Goal: Task Accomplishment & Management: Manage account settings

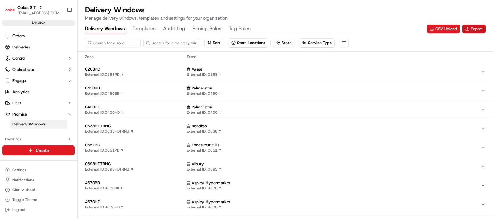
click at [478, 30] on button "Export" at bounding box center [473, 28] width 23 height 9
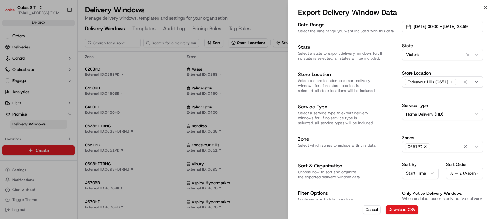
click at [439, 142] on div "0651PD" at bounding box center [443, 146] width 78 height 9
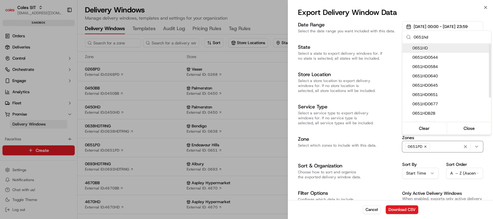
type input "0651hd"
click at [431, 48] on span "0651HD" at bounding box center [450, 48] width 76 height 6
click at [389, 177] on div at bounding box center [246, 109] width 493 height 219
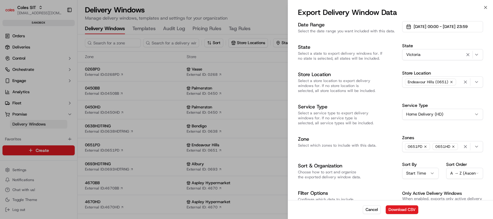
scroll to position [14, 0]
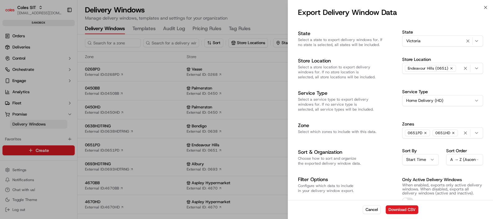
click at [408, 197] on button "Only Active Delivery Windows" at bounding box center [407, 200] width 11 height 6
click at [408, 207] on button "Download CSV" at bounding box center [402, 209] width 33 height 9
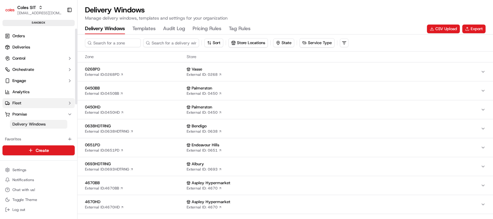
click at [24, 103] on button "Fleet" at bounding box center [38, 103] width 72 height 10
click at [22, 121] on span "Shifts" at bounding box center [17, 123] width 10 height 6
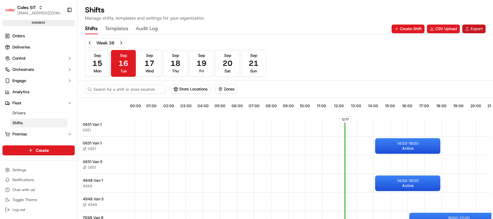
click at [476, 30] on button "Export" at bounding box center [473, 28] width 23 height 9
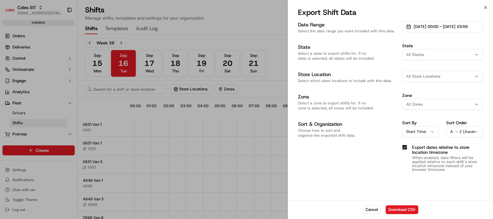
click at [440, 55] on div "All States" at bounding box center [443, 55] width 78 height 6
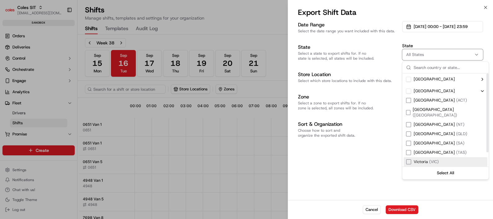
click at [430, 159] on span "( VIC )" at bounding box center [434, 161] width 10 height 5
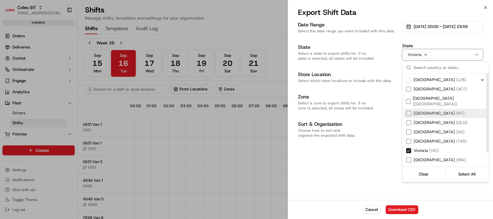
scroll to position [16, 0]
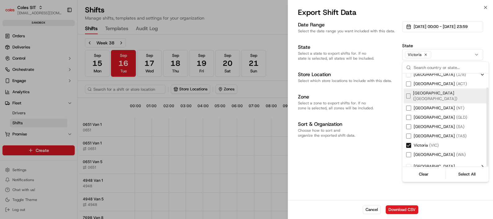
click at [378, 61] on div "Date Range Select the date range you want included with this data. 01/09/2025 0…" at bounding box center [390, 96] width 185 height 150
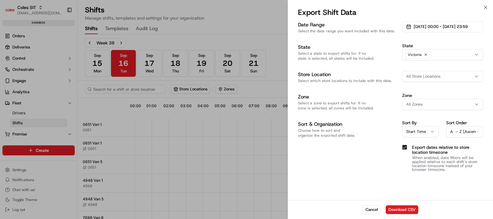
click at [429, 77] on span "All Store Locations" at bounding box center [423, 76] width 34 height 6
type input "0651"
click at [433, 100] on span "Endeavour Hills (0651)" at bounding box center [450, 101] width 76 height 6
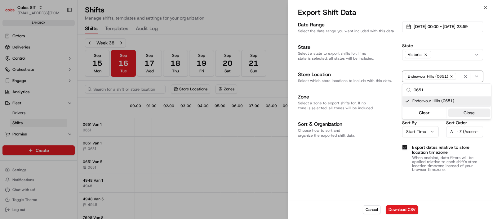
click at [476, 111] on button "Close" at bounding box center [469, 112] width 42 height 9
click at [436, 105] on div "All Zones" at bounding box center [443, 104] width 78 height 6
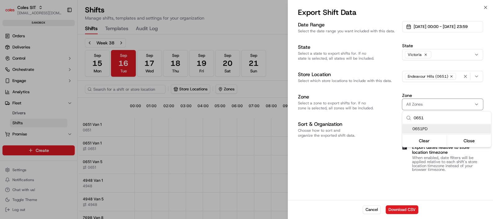
scroll to position [0, 0]
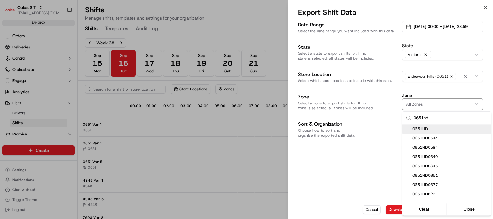
type input "0651hd"
click at [433, 128] on span "0651HD" at bounding box center [450, 129] width 76 height 6
click at [449, 106] on div at bounding box center [246, 109] width 493 height 219
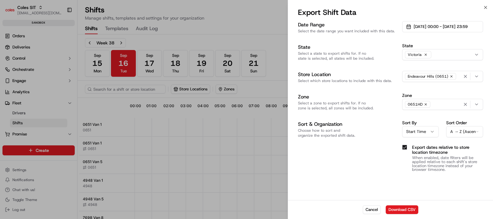
click at [449, 106] on div "0651HD" at bounding box center [443, 104] width 78 height 9
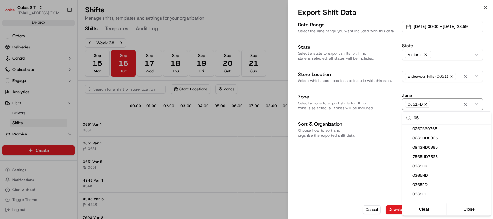
type input "6"
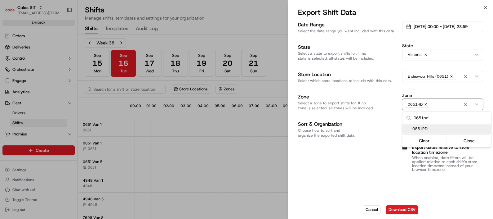
type input "0651pd"
click at [431, 128] on span "0651PD" at bounding box center [450, 129] width 76 height 6
click at [470, 136] on button "Close" at bounding box center [469, 140] width 42 height 9
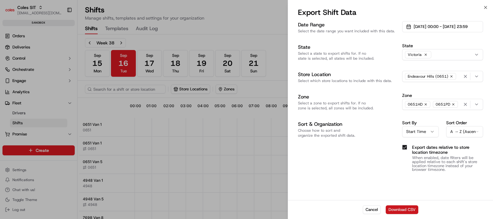
click at [400, 209] on button "Download CSV" at bounding box center [402, 209] width 33 height 9
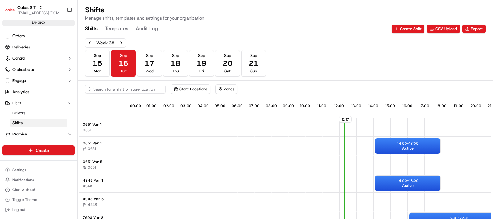
click at [202, 11] on h1 "Shifts" at bounding box center [144, 10] width 119 height 10
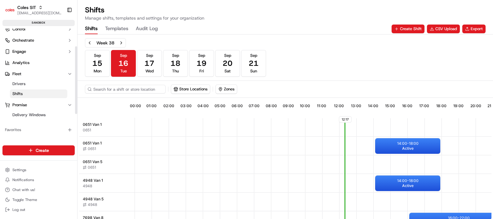
scroll to position [38, 0]
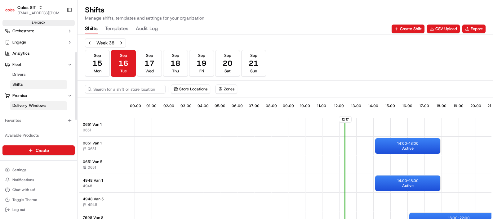
click at [24, 104] on span "Delivery Windows" at bounding box center [28, 106] width 33 height 6
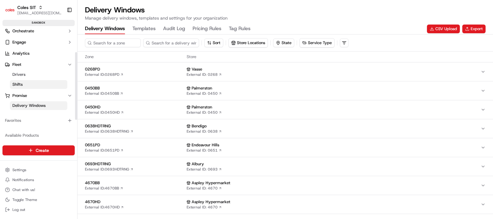
click at [22, 85] on span "Shifts" at bounding box center [17, 85] width 10 height 6
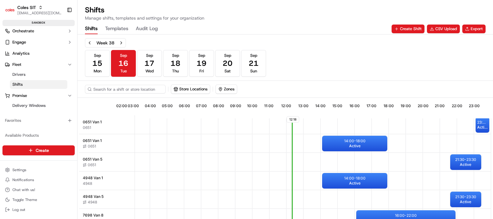
scroll to position [0, 56]
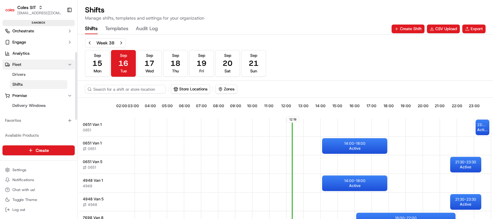
click at [25, 63] on button "Fleet" at bounding box center [38, 65] width 72 height 10
click at [25, 65] on button "Fleet" at bounding box center [38, 65] width 72 height 10
click at [23, 73] on span "Drivers" at bounding box center [18, 75] width 13 height 6
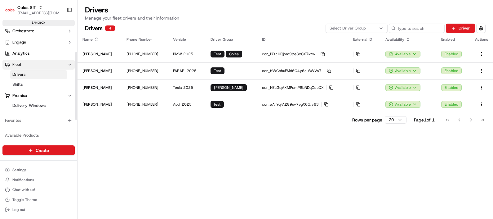
click at [22, 65] on button "Fleet" at bounding box center [38, 65] width 72 height 10
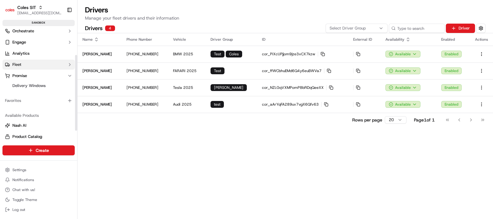
click at [26, 63] on button "Fleet" at bounding box center [38, 65] width 72 height 10
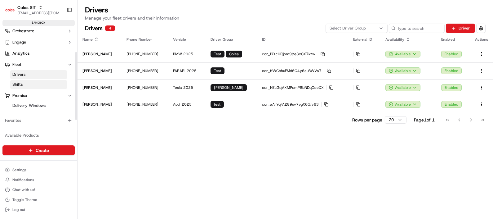
click at [30, 82] on link "Shifts" at bounding box center [38, 84] width 57 height 9
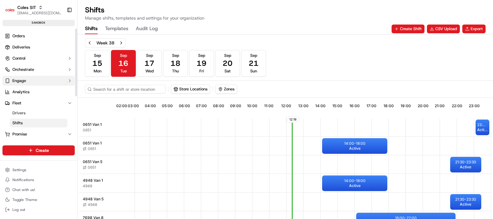
click at [28, 81] on button "Engage" at bounding box center [38, 81] width 72 height 10
click at [27, 82] on button "Engage" at bounding box center [38, 81] width 72 height 10
click at [27, 83] on button "Engage" at bounding box center [38, 81] width 72 height 10
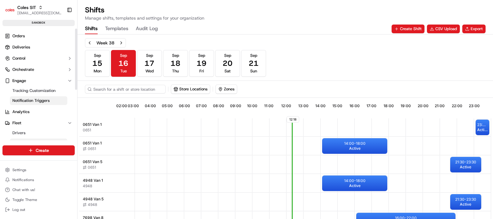
click at [27, 98] on span "Notification Triggers" at bounding box center [30, 101] width 37 height 6
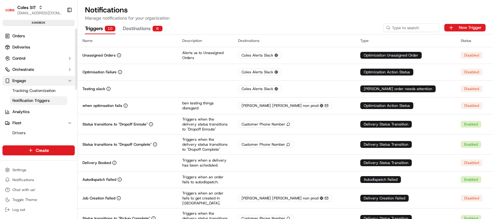
click at [20, 81] on span "Engage" at bounding box center [19, 81] width 14 height 6
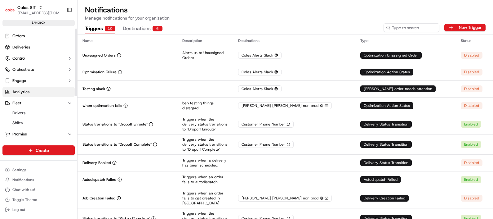
click at [26, 95] on link "Analytics" at bounding box center [38, 92] width 72 height 10
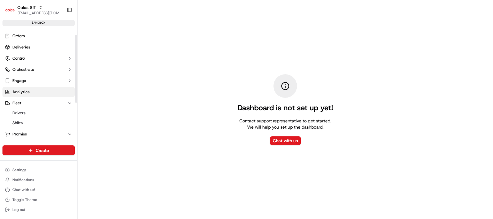
scroll to position [38, 0]
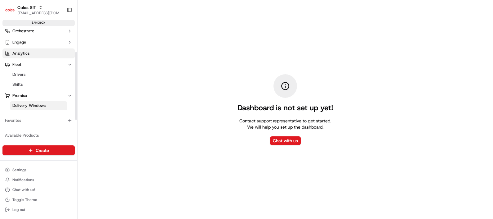
click at [42, 107] on span "Delivery Windows" at bounding box center [28, 106] width 33 height 6
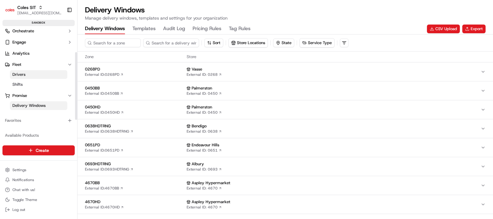
click at [21, 74] on span "Drivers" at bounding box center [18, 75] width 13 height 6
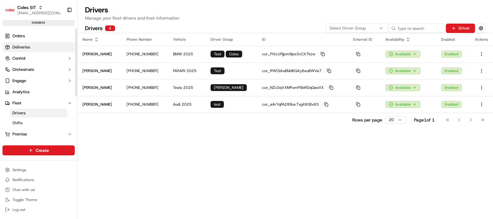
click at [28, 43] on link "Deliveries" at bounding box center [38, 47] width 72 height 10
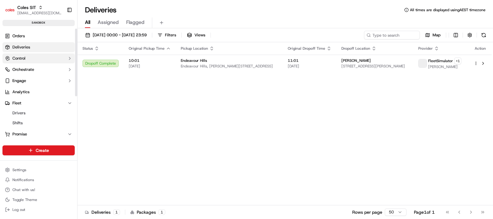
click at [27, 55] on button "Control" at bounding box center [38, 58] width 72 height 10
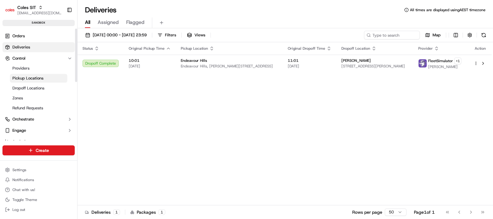
click at [30, 80] on span "Pickup Locations" at bounding box center [27, 78] width 31 height 6
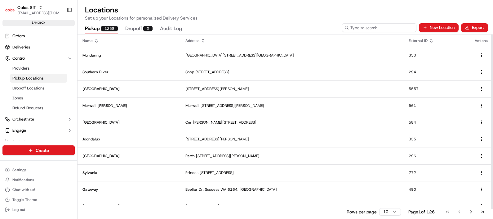
click at [374, 29] on input at bounding box center [379, 27] width 74 height 9
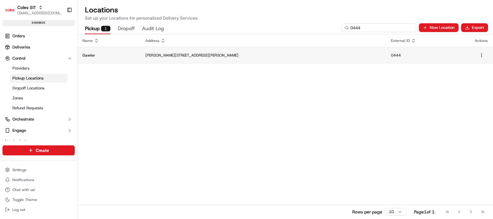
type input "0444"
drag, startPoint x: 81, startPoint y: 54, endPoint x: 130, endPoint y: 56, distance: 49.3
click at [130, 56] on td "Gawler" at bounding box center [108, 55] width 63 height 17
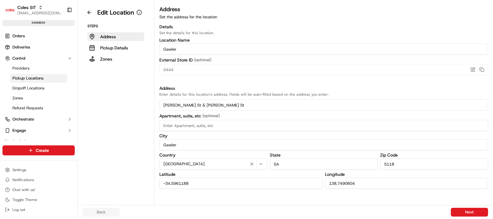
click at [147, 93] on aside "Edit Location Steps Address Pickup Details Zones" at bounding box center [115, 102] width 77 height 205
click at [91, 11] on button at bounding box center [89, 12] width 14 height 10
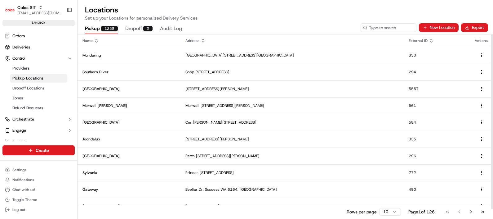
click at [167, 26] on button "Audit Log" at bounding box center [171, 29] width 22 height 11
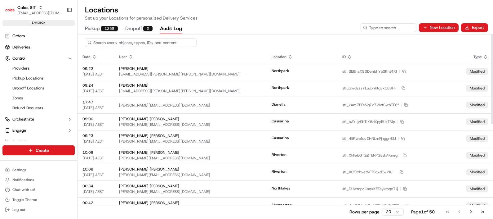
click at [135, 28] on button "Dropoff 2" at bounding box center [138, 29] width 27 height 11
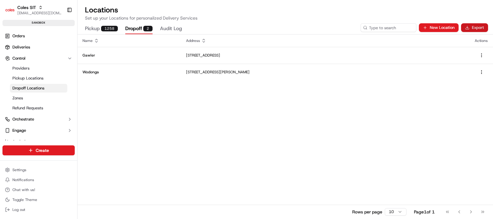
click at [475, 28] on button "Export" at bounding box center [474, 27] width 27 height 9
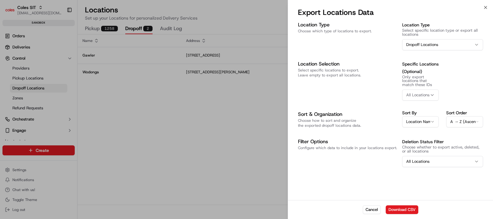
click at [432, 94] on icon "button" at bounding box center [432, 94] width 5 height 5
click at [467, 132] on button "Close" at bounding box center [469, 132] width 42 height 9
click at [431, 123] on icon "button" at bounding box center [432, 121] width 4 height 5
click at [454, 99] on div "Specific Locations (Optional) Only export locations that match these IDs All Lo…" at bounding box center [442, 80] width 81 height 40
click at [442, 159] on button "All Locations" at bounding box center [442, 161] width 81 height 11
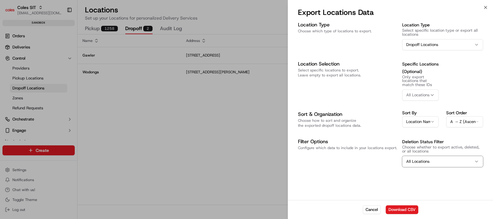
click at [442, 160] on button "All Locations" at bounding box center [442, 161] width 81 height 11
click at [402, 207] on button "Download CSV" at bounding box center [402, 209] width 33 height 9
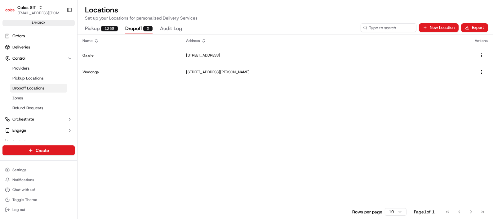
click at [473, 87] on div "Name Address Actions Gawler 9 King St, Gawler SA 5118, Australia Wodonga 66 Hov…" at bounding box center [284, 126] width 415 height 184
click at [480, 26] on button "Export" at bounding box center [474, 27] width 27 height 9
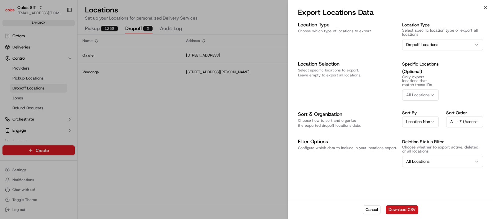
click at [405, 210] on button "Download CSV" at bounding box center [402, 209] width 33 height 9
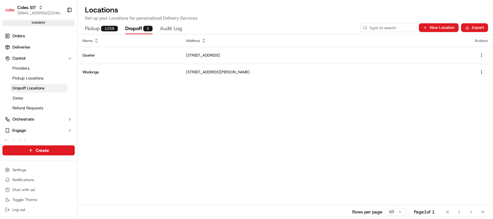
click at [229, 119] on div "Name Address Actions Gawler 9 King St, Gawler SA 5118, Australia Wodonga 66 Hov…" at bounding box center [284, 126] width 415 height 184
click at [97, 29] on button "Pickup 1258" at bounding box center [101, 29] width 33 height 11
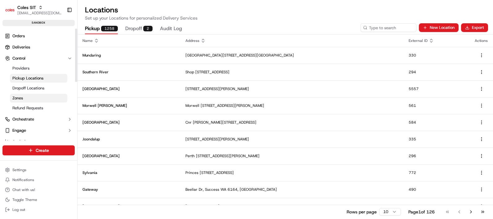
click at [23, 100] on link "Zones" at bounding box center [38, 98] width 57 height 9
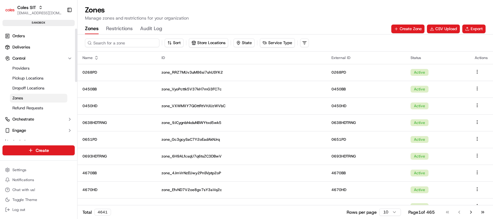
click at [117, 46] on input at bounding box center [122, 42] width 74 height 9
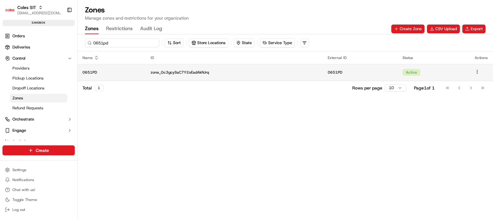
type input "0651pd"
click at [477, 71] on html "Coles SIT poonam.yadav@coles.com.au Toggle Sidebar sandbox Orders Deliveries Co…" at bounding box center [246, 109] width 493 height 219
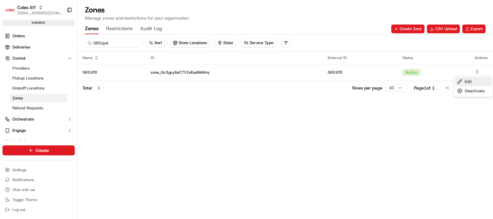
click at [465, 83] on div "Edit" at bounding box center [473, 81] width 37 height 9
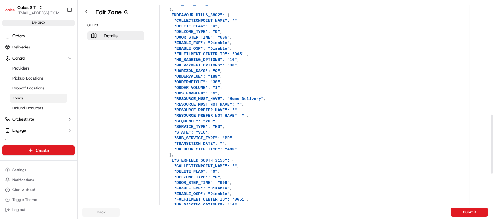
scroll to position [387, 0]
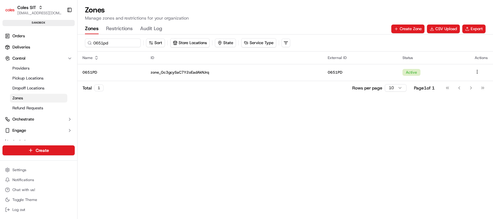
drag, startPoint x: 261, startPoint y: 133, endPoint x: 262, endPoint y: 136, distance: 3.2
click at [262, 134] on div "0651pd Sort Store Locations State Service Type Name ID External ID Status Actio…" at bounding box center [284, 126] width 415 height 184
click at [148, 29] on button "Audit Log" at bounding box center [151, 29] width 22 height 11
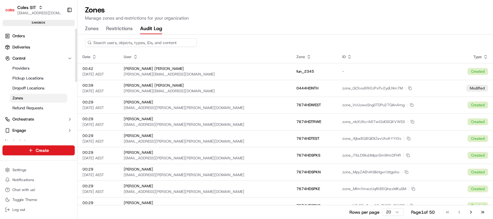
click at [24, 96] on link "Zones" at bounding box center [38, 98] width 57 height 9
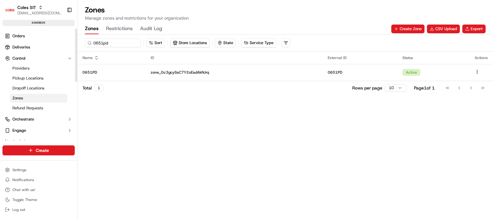
click at [90, 29] on button "Zones" at bounding box center [92, 29] width 14 height 11
click at [475, 30] on button "Export" at bounding box center [473, 28] width 23 height 9
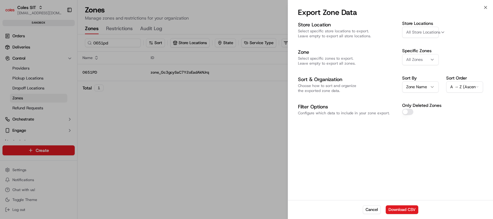
click at [426, 59] on div "All Zones" at bounding box center [421, 60] width 34 height 6
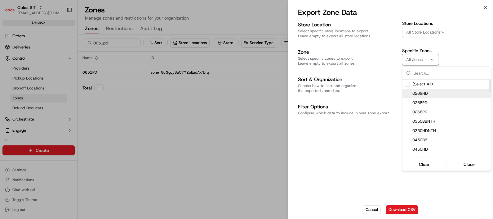
click at [388, 111] on div at bounding box center [246, 109] width 493 height 219
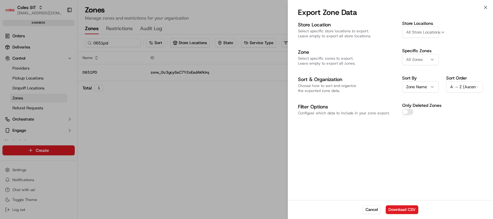
click at [432, 58] on icon "button" at bounding box center [432, 59] width 5 height 5
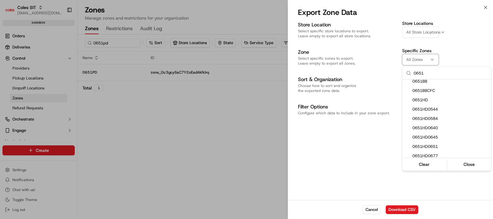
scroll to position [87, 0]
type input "0651"
click at [428, 129] on span "0651PD" at bounding box center [450, 128] width 76 height 6
click at [385, 121] on div at bounding box center [246, 109] width 493 height 219
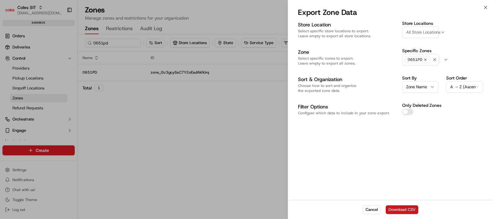
click at [400, 207] on button "Download CSV" at bounding box center [402, 209] width 33 height 9
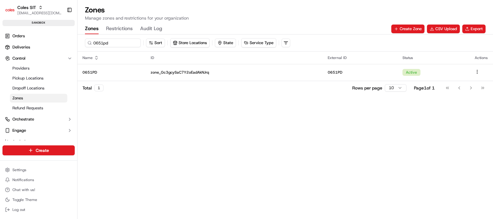
click at [180, 143] on div "0651pd Sort Store Locations State Service Type Name ID External ID Status Actio…" at bounding box center [284, 126] width 415 height 184
click at [31, 108] on span "Refund Requests" at bounding box center [27, 108] width 31 height 6
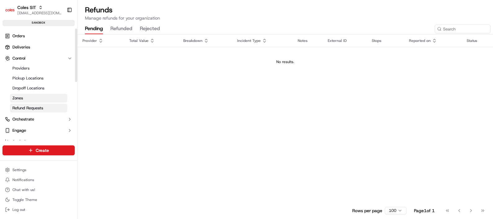
click at [22, 98] on span "Zones" at bounding box center [17, 98] width 11 height 6
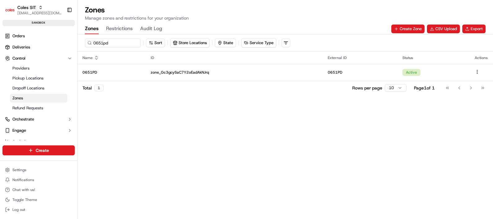
click at [193, 155] on div "0651pd Sort Store Locations State Service Type Name ID External ID Status Actio…" at bounding box center [284, 126] width 415 height 184
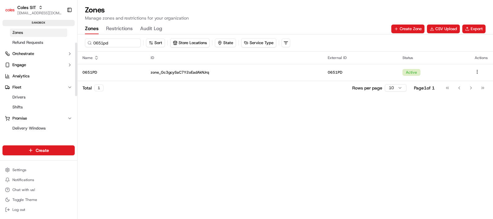
scroll to position [77, 0]
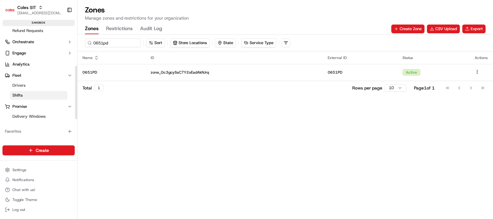
click at [25, 92] on link "Shifts" at bounding box center [38, 95] width 57 height 9
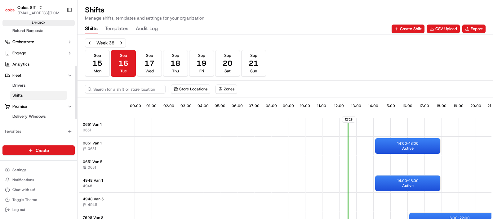
scroll to position [0, 56]
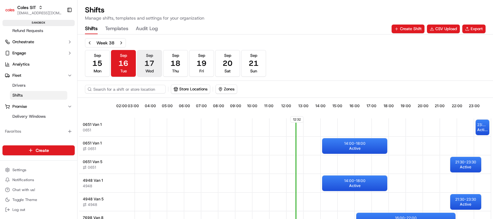
click at [151, 68] on span "Wed" at bounding box center [149, 71] width 8 height 6
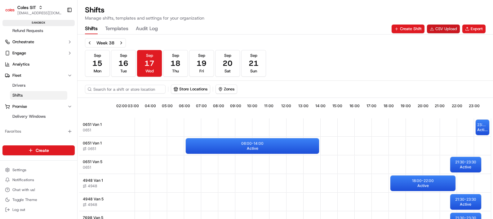
click at [442, 28] on button "CSV Upload" at bounding box center [443, 28] width 33 height 9
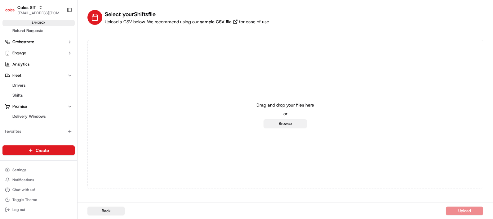
click at [288, 122] on button "Browse" at bounding box center [284, 123] width 43 height 9
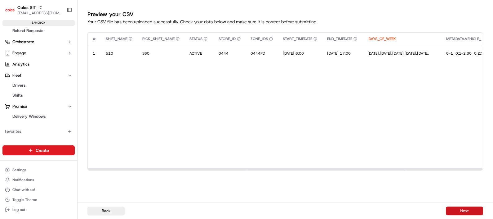
click at [461, 209] on button "Next" at bounding box center [464, 210] width 37 height 9
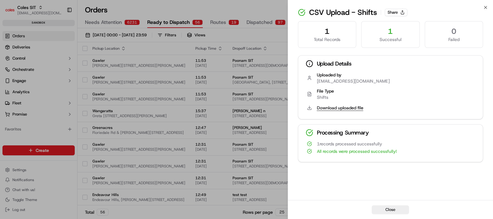
click at [342, 107] on button "Download uploaded file" at bounding box center [340, 107] width 46 height 6
click at [459, 38] on div "Failed" at bounding box center [454, 39] width 48 height 6
click at [400, 12] on button "Share" at bounding box center [396, 12] width 23 height 7
click at [403, 12] on button "Share" at bounding box center [396, 12] width 23 height 7
click at [401, 210] on button "Close" at bounding box center [390, 209] width 37 height 9
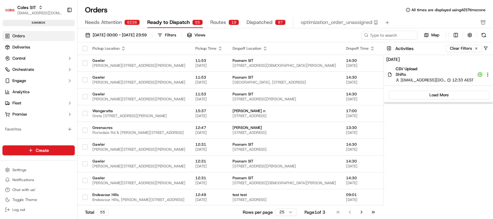
click at [470, 81] on span "12:33 AEST" at bounding box center [463, 80] width 22 height 6
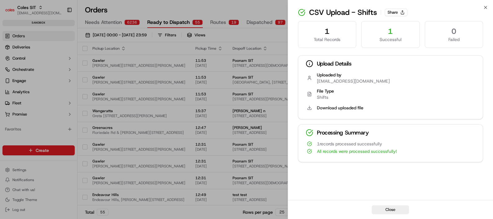
click at [470, 81] on div "Uploaded by poonam.yadav@coles.com.au" at bounding box center [391, 78] width 170 height 12
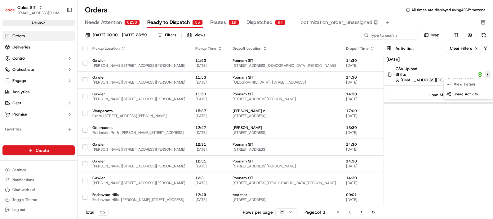
click at [490, 74] on html "Coles SIT poonam.yadav@coles.com.au Toggle Sidebar sandbox Orders Deliveries Co…" at bounding box center [246, 109] width 493 height 219
click at [470, 84] on span "View Details" at bounding box center [464, 84] width 22 height 5
click at [488, 74] on html "Coles SIT poonam.yadav@coles.com.au Toggle Sidebar sandbox Orders Deliveries Co…" at bounding box center [246, 109] width 493 height 219
click at [471, 92] on span "Share Activity" at bounding box center [465, 93] width 24 height 5
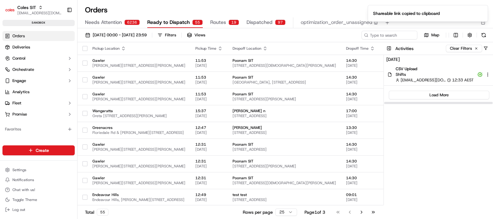
click at [470, 116] on div "Sep 16, 2025 CSV Upload Shifts poonam.yadav@coles.com.au 12:33 AEST Load More" at bounding box center [438, 138] width 109 height 166
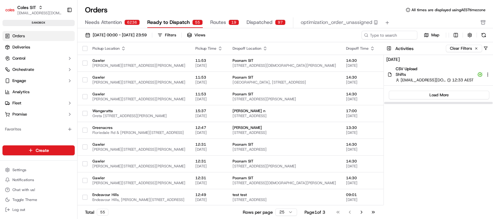
click at [390, 73] on icon at bounding box center [390, 73] width 1 height 1
click at [420, 91] on button "Load More" at bounding box center [439, 95] width 100 height 9
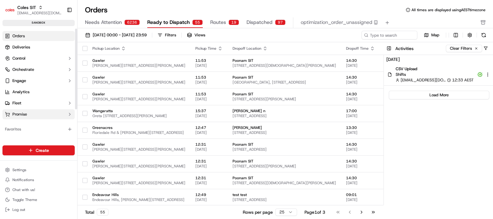
click at [22, 115] on span "Promise" at bounding box center [19, 114] width 15 height 6
drag, startPoint x: 22, startPoint y: 125, endPoint x: 22, endPoint y: 115, distance: 9.9
click at [22, 125] on span "Delivery Windows" at bounding box center [28, 124] width 33 height 6
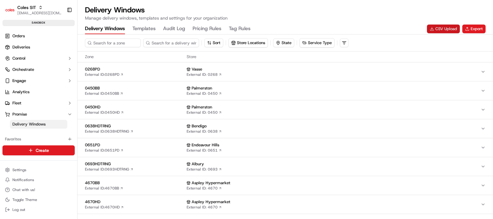
click at [451, 28] on button "CSV Upload" at bounding box center [443, 28] width 33 height 9
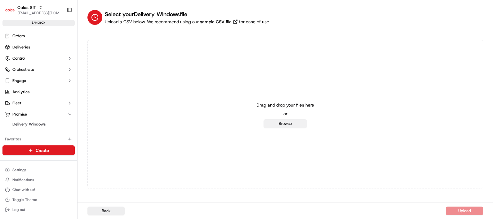
click at [292, 123] on button "Browse" at bounding box center [284, 123] width 43 height 9
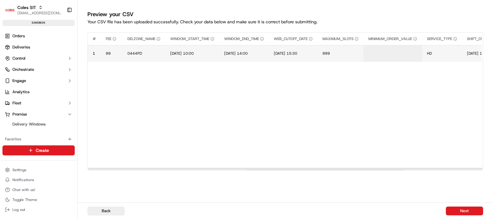
click at [402, 58] on td at bounding box center [392, 53] width 59 height 17
click at [402, 56] on td at bounding box center [392, 53] width 59 height 17
click at [409, 56] on td at bounding box center [392, 53] width 59 height 17
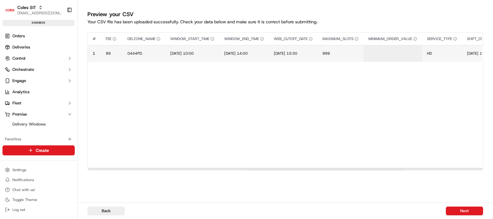
click at [393, 49] on td at bounding box center [392, 53] width 59 height 17
click at [375, 54] on icon "Edit MINIMUM_ORDER_VALUE value" at bounding box center [373, 53] width 4 height 4
type input "50"
click at [443, 43] on button at bounding box center [440, 47] width 9 height 11
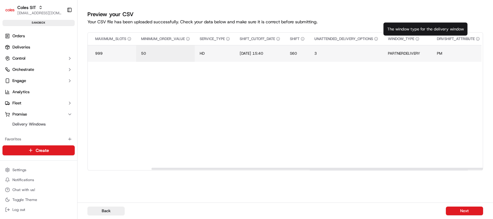
scroll to position [0, 428]
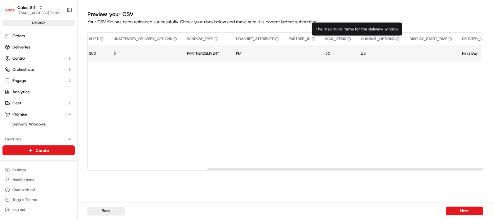
click at [463, 212] on button "Next" at bounding box center [464, 210] width 37 height 9
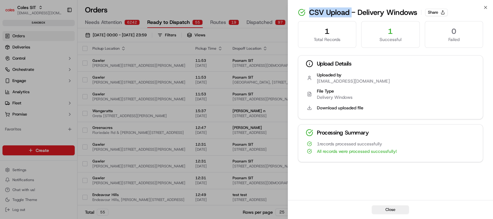
drag, startPoint x: 309, startPoint y: 12, endPoint x: 351, endPoint y: 12, distance: 41.5
click at [351, 12] on div "CSV Upload - Delivery Windows Share" at bounding box center [390, 12] width 185 height 10
drag, startPoint x: 351, startPoint y: 12, endPoint x: 448, endPoint y: 73, distance: 113.9
click at [448, 73] on div "Upload Details Uploaded by poonam.yadav@coles.com.au File Type Delivery Windows…" at bounding box center [390, 87] width 185 height 64
click at [440, 9] on button "Share" at bounding box center [436, 12] width 23 height 7
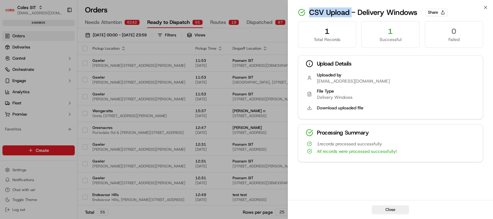
click at [356, 67] on div "Upload Details" at bounding box center [390, 63] width 185 height 16
drag, startPoint x: 319, startPoint y: 64, endPoint x: 343, endPoint y: 63, distance: 24.2
click at [343, 63] on div "Upload Details" at bounding box center [390, 63] width 185 height 16
drag, startPoint x: 343, startPoint y: 63, endPoint x: 331, endPoint y: 66, distance: 12.1
click at [332, 65] on div "Upload Details" at bounding box center [390, 63] width 185 height 16
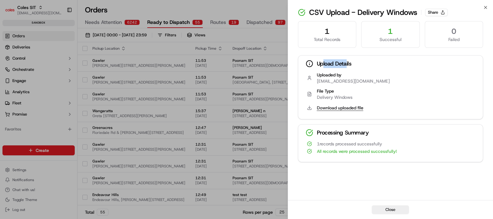
click at [333, 106] on button "Download uploaded file" at bounding box center [340, 107] width 46 height 6
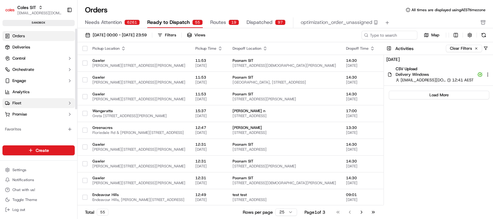
click at [16, 106] on button "Fleet" at bounding box center [38, 103] width 72 height 10
click at [18, 130] on button "Promise" at bounding box center [38, 134] width 72 height 10
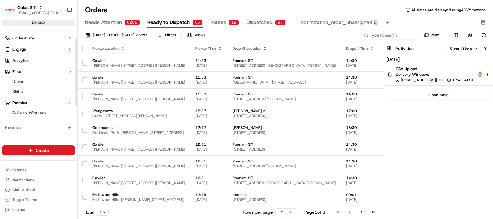
scroll to position [73, 0]
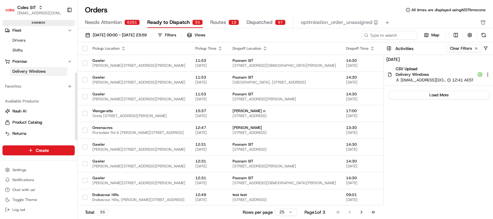
click at [28, 69] on span "Delivery Windows" at bounding box center [28, 72] width 33 height 6
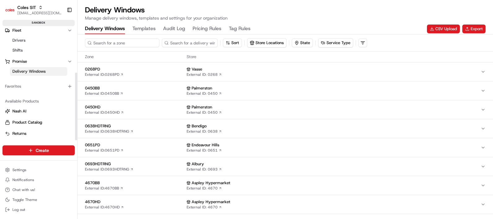
click at [118, 40] on input at bounding box center [122, 42] width 74 height 9
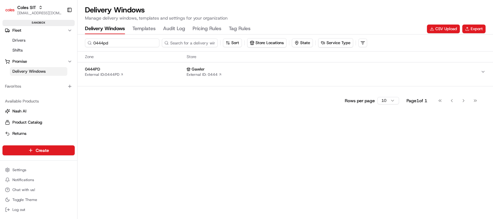
type input "0444pd"
click at [133, 73] on div "0444PD External ID: 0444PD" at bounding box center [134, 71] width 99 height 11
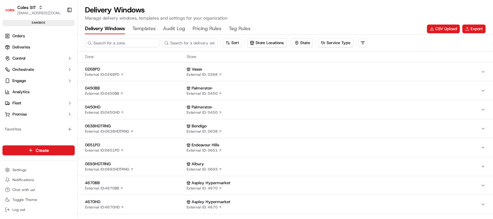
click at [107, 39] on input at bounding box center [122, 42] width 74 height 9
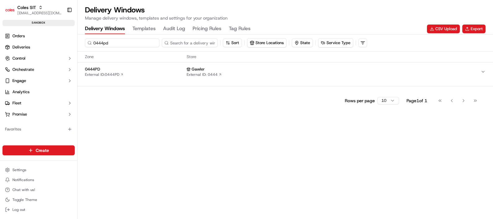
type input "0444pd"
click at [146, 73] on div "0444PD External ID: 0444PD" at bounding box center [134, 71] width 99 height 11
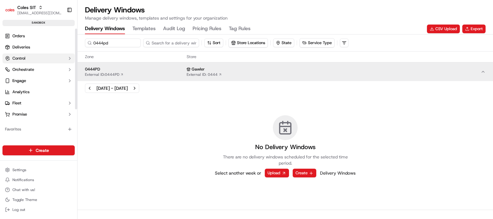
click at [27, 58] on button "Control" at bounding box center [38, 58] width 72 height 10
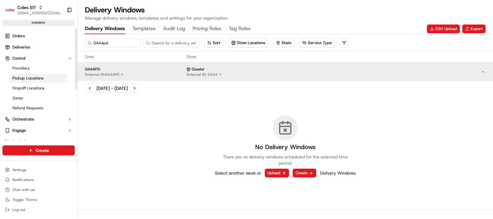
click at [38, 77] on span "Pickup Locations" at bounding box center [27, 78] width 31 height 6
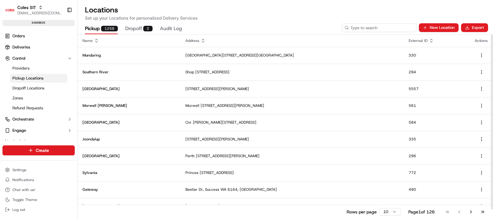
click at [381, 31] on input at bounding box center [379, 27] width 74 height 9
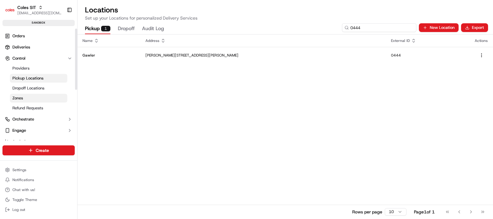
type input "0444"
click at [29, 98] on link "Zones" at bounding box center [38, 98] width 57 height 9
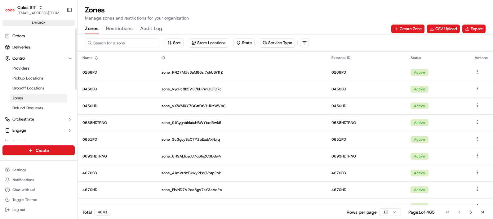
click at [116, 42] on input at bounding box center [122, 42] width 74 height 9
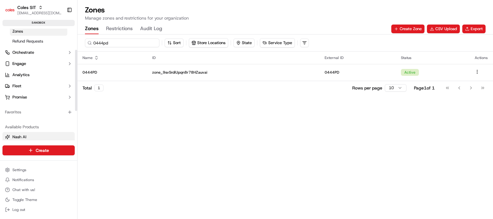
scroll to position [77, 0]
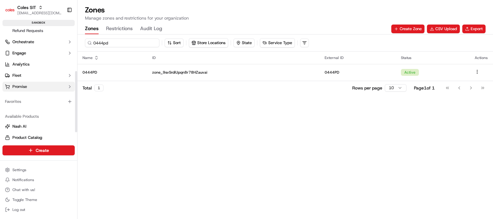
type input "0444pd"
click at [33, 87] on button "Promise" at bounding box center [38, 87] width 72 height 10
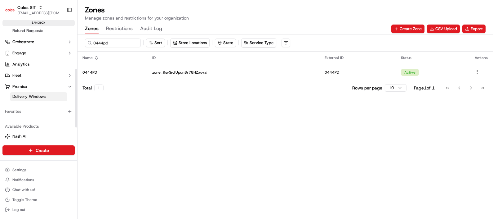
click at [33, 95] on span "Delivery Windows" at bounding box center [28, 97] width 33 height 6
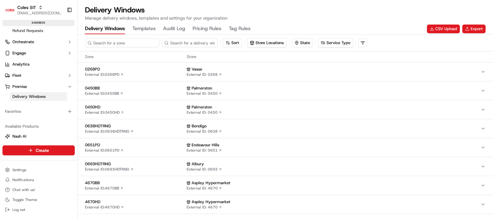
click at [115, 42] on input at bounding box center [122, 42] width 74 height 9
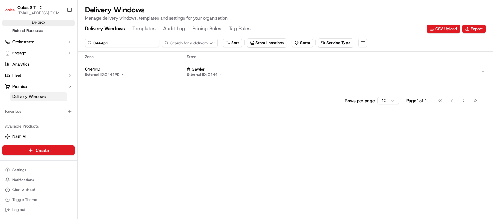
type input "0444pd"
click at [175, 71] on span "0444PD" at bounding box center [134, 69] width 99 height 6
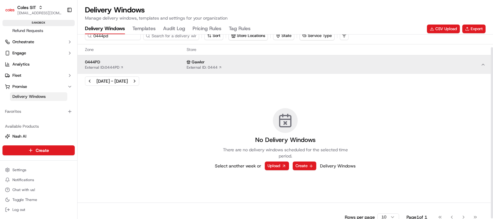
scroll to position [14, 0]
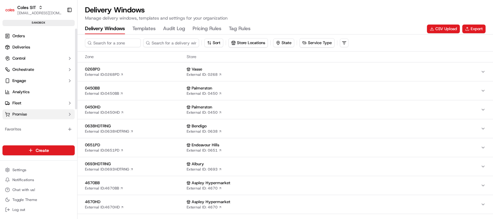
click at [33, 117] on button "Promise" at bounding box center [38, 114] width 72 height 10
click at [31, 124] on span "Delivery Windows" at bounding box center [28, 124] width 33 height 6
click at [453, 31] on button "CSV Upload" at bounding box center [443, 28] width 33 height 9
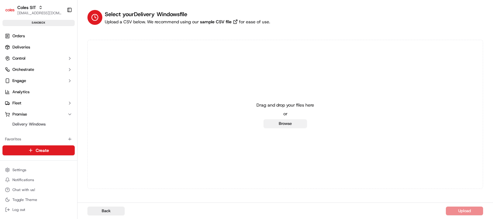
click at [290, 122] on button "Browse" at bounding box center [284, 123] width 43 height 9
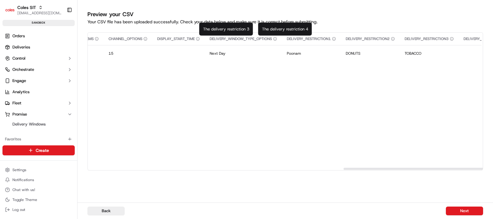
scroll to position [0, 916]
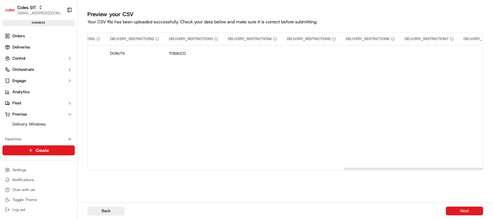
click at [459, 209] on button "Next" at bounding box center [464, 210] width 37 height 9
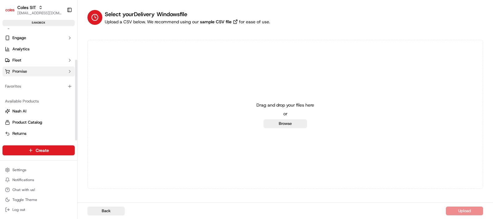
click at [22, 70] on span "Promise" at bounding box center [19, 72] width 15 height 6
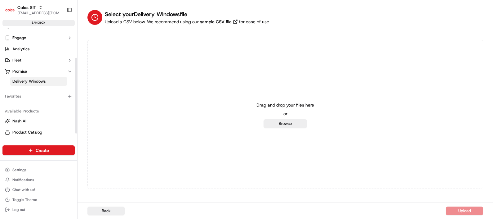
click at [22, 79] on span "Delivery Windows" at bounding box center [28, 81] width 33 height 6
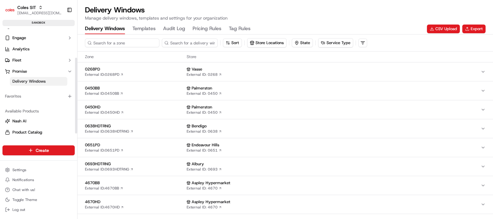
click at [125, 40] on input at bounding box center [122, 42] width 74 height 9
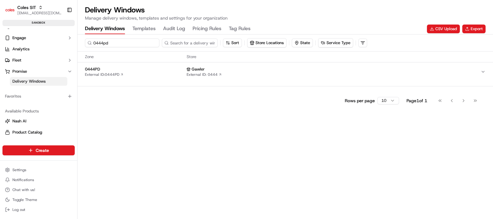
type input "0444pd"
click at [152, 75] on div "0444PD External ID: 0444PD" at bounding box center [134, 71] width 99 height 11
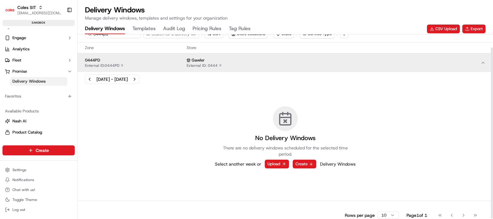
scroll to position [14, 0]
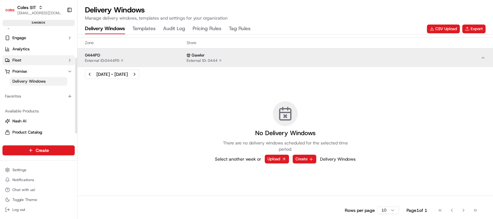
click at [18, 60] on span "Fleet" at bounding box center [16, 60] width 9 height 6
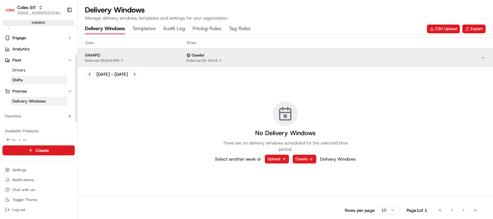
click at [24, 80] on link "Shifts" at bounding box center [38, 80] width 57 height 9
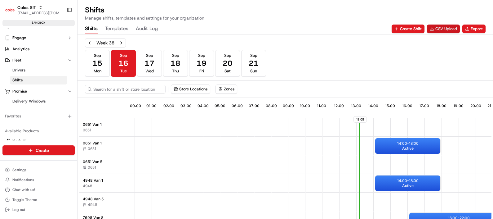
click at [440, 27] on button "CSV Upload" at bounding box center [443, 28] width 33 height 9
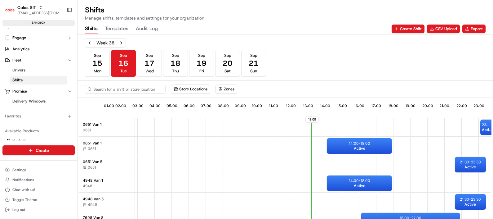
scroll to position [0, 56]
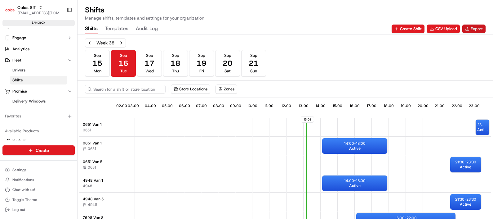
click at [470, 25] on button "Export" at bounding box center [473, 28] width 23 height 9
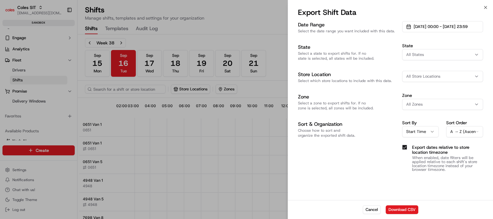
click at [422, 51] on button "All States" at bounding box center [442, 54] width 81 height 11
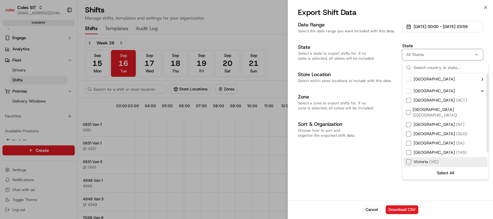
click at [410, 159] on div "Suggestions" at bounding box center [408, 161] width 5 height 5
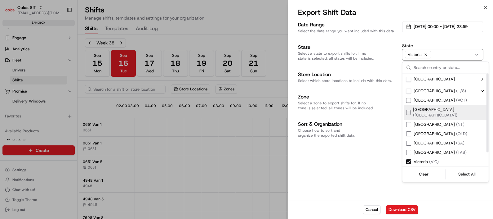
click at [389, 71] on h3 "Store Location" at bounding box center [347, 74] width 99 height 7
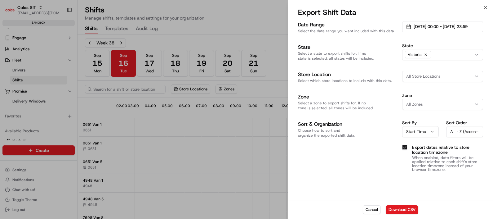
click at [420, 77] on span "All Store Locations" at bounding box center [423, 76] width 34 height 6
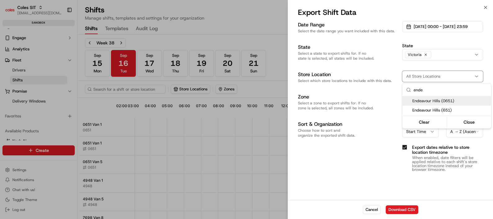
type input "ende"
click at [439, 98] on span "Endeavour Hills (0651)" at bounding box center [450, 101] width 76 height 6
click at [453, 112] on span "Endeavour Hills (651)" at bounding box center [450, 110] width 76 height 6
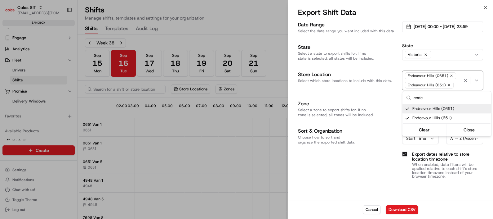
click at [383, 86] on div at bounding box center [246, 109] width 493 height 219
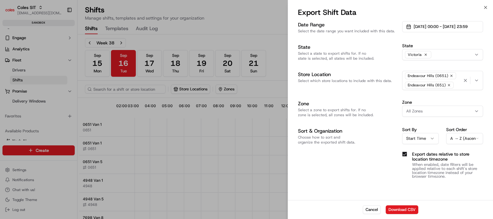
click at [422, 109] on span "All Zones" at bounding box center [414, 111] width 16 height 6
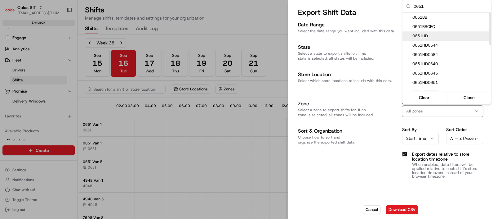
type input "0651"
click at [432, 34] on span "0651HD" at bounding box center [450, 36] width 76 height 6
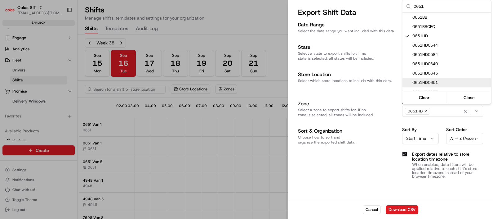
click at [443, 111] on div at bounding box center [246, 109] width 493 height 219
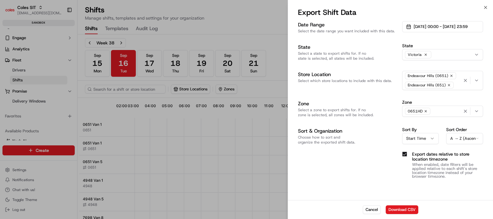
click at [443, 111] on div "0651HD" at bounding box center [443, 110] width 78 height 9
type input "0651pd"
click at [430, 136] on span "0651PD" at bounding box center [450, 135] width 76 height 6
click at [425, 109] on icon "button" at bounding box center [426, 111] width 4 height 4
click at [402, 208] on button "Download CSV" at bounding box center [402, 209] width 33 height 9
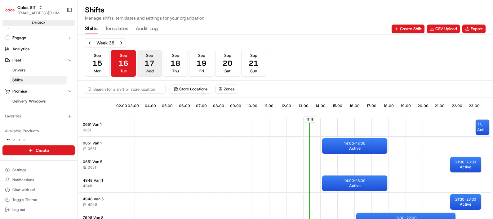
click at [149, 67] on span "17" at bounding box center [149, 63] width 10 height 10
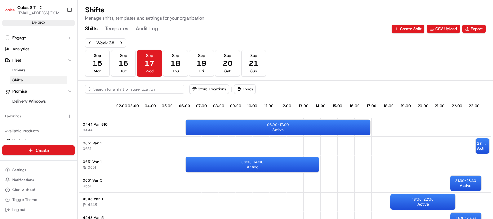
click at [142, 90] on input at bounding box center [134, 89] width 99 height 9
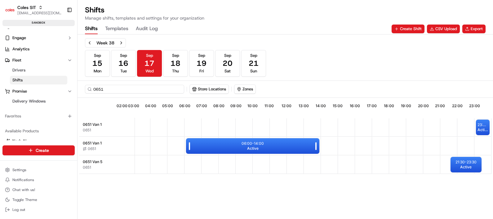
type input "0651"
click at [254, 147] on span "Active" at bounding box center [252, 148] width 11 height 5
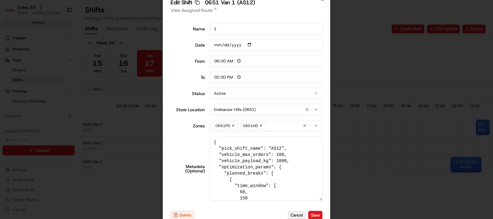
drag, startPoint x: 321, startPoint y: 183, endPoint x: 325, endPoint y: 210, distance: 27.5
click at [325, 215] on div "Edit Shift Copy sft_TWQTUAB5kWGiXGaAemg65P 0651 Van 1 (AS12) View Assigned Rout…" at bounding box center [246, 109] width 167 height 235
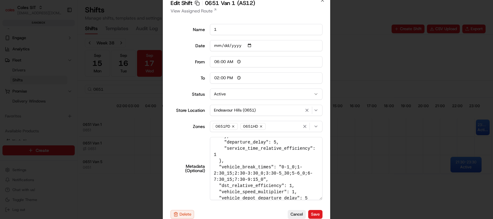
scroll to position [246, 0]
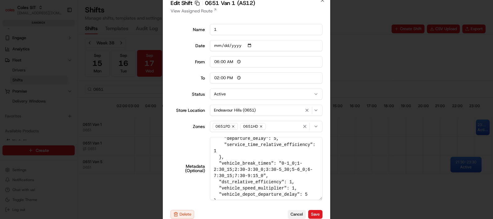
click at [296, 211] on button "Cancel" at bounding box center [297, 214] width 18 height 9
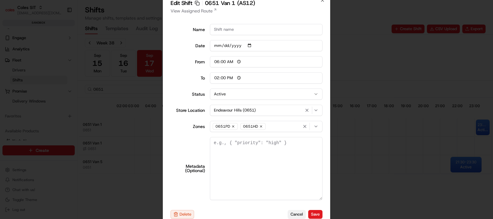
scroll to position [0, 0]
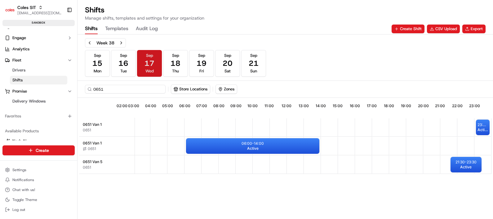
click at [156, 61] on button "[DATE] Wed" at bounding box center [149, 63] width 25 height 27
drag, startPoint x: 129, startPoint y: 88, endPoint x: 94, endPoint y: 83, distance: 35.0
click at [94, 86] on input "0651" at bounding box center [134, 89] width 99 height 9
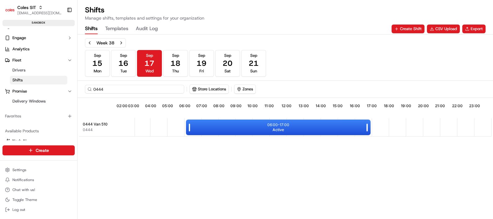
type input "0444"
click at [254, 129] on div "06:00 - 17:00 Active" at bounding box center [278, 126] width 184 height 15
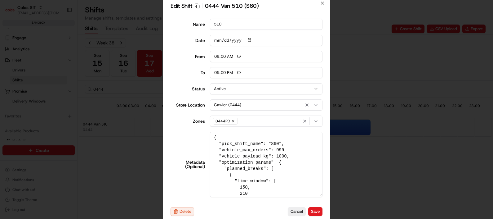
drag, startPoint x: 319, startPoint y: 179, endPoint x: 327, endPoint y: 212, distance: 34.4
click at [327, 212] on div "Edit Shift Copy sft_R4vNXLfskJcJtek7aYQXbe 0444 Van 510 (S60) Name 510 Date 202…" at bounding box center [246, 109] width 167 height 228
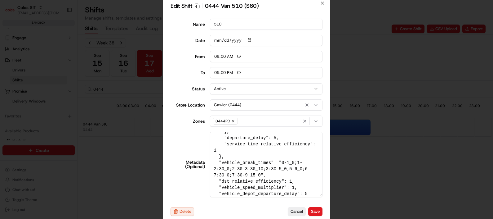
scroll to position [157, 0]
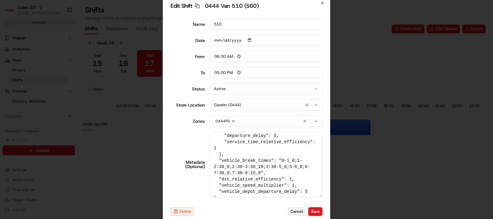
click at [298, 211] on button "Cancel" at bounding box center [297, 211] width 18 height 9
type input "14:00"
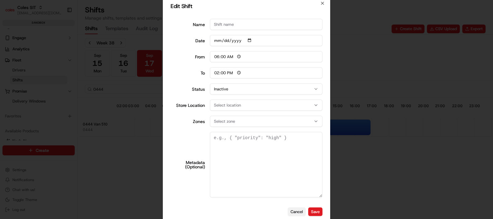
scroll to position [0, 0]
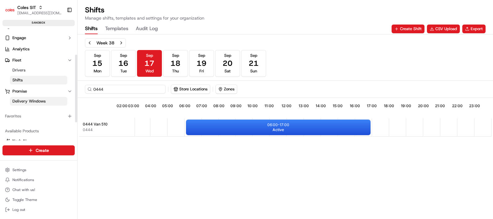
click at [25, 98] on span "Delivery Windows" at bounding box center [28, 101] width 33 height 6
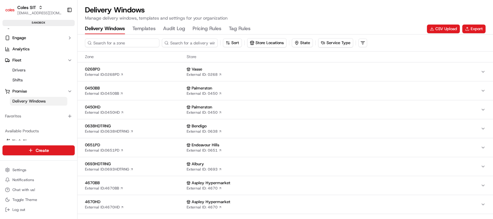
click at [102, 46] on input at bounding box center [122, 42] width 74 height 9
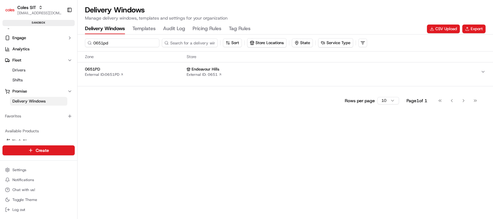
type input "0651pd"
click at [171, 76] on div "0651PD External ID: 0651PD" at bounding box center [134, 71] width 99 height 11
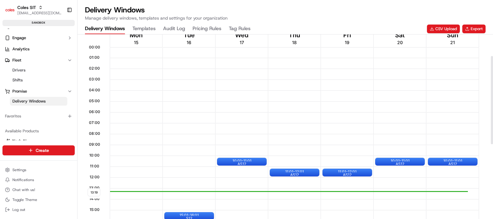
scroll to position [77, 0]
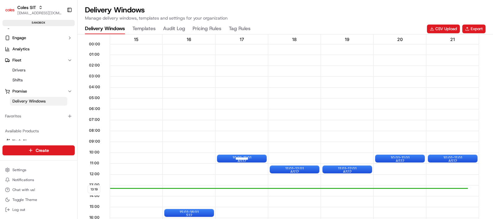
click at [252, 158] on div at bounding box center [241, 158] width 25 height 8
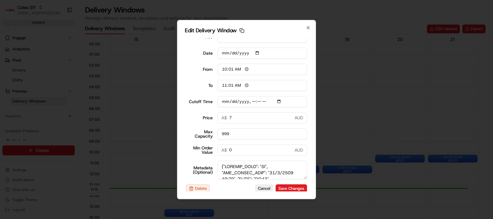
scroll to position [15, 0]
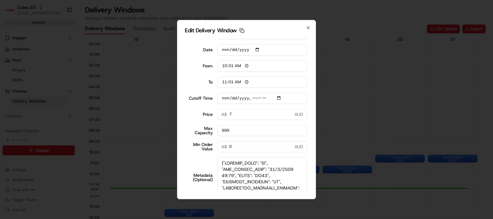
drag, startPoint x: 298, startPoint y: 173, endPoint x: 300, endPoint y: 196, distance: 22.4
click at [300, 196] on div "Edit Delivery Window Copy dlw_HtdPRQnjAmr83T2tTc5rQT_00:01_01:01 Title AS12 Dat…" at bounding box center [246, 109] width 139 height 179
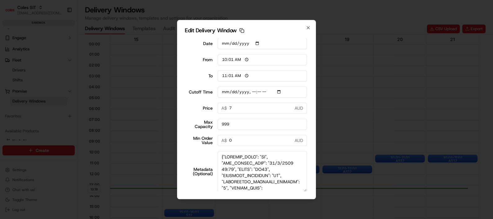
drag, startPoint x: 238, startPoint y: 174, endPoint x: 256, endPoint y: 174, distance: 18.3
click at [256, 174] on textarea "Metadata (Optional)" at bounding box center [263, 171] width 90 height 41
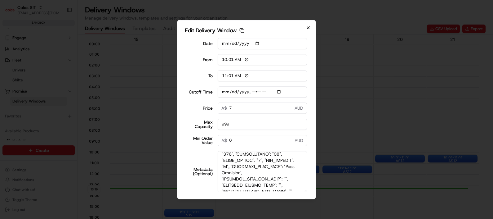
type input "2025-09-16T11:40"
click at [309, 29] on icon "button" at bounding box center [308, 27] width 5 height 5
type input "2025-09-16"
type input "13:20"
type input "14:20"
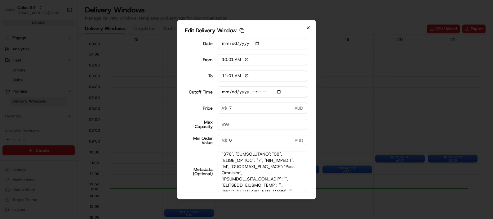
type input "2025-09-16T11:40"
type input "0"
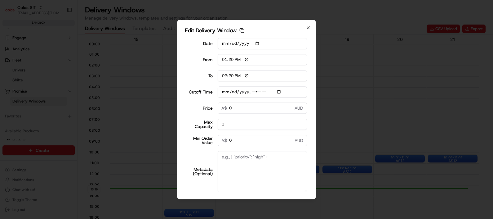
scroll to position [0, 0]
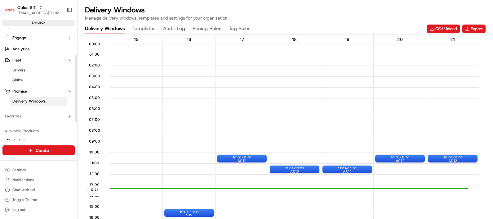
click at [27, 100] on span "Delivery Windows" at bounding box center [28, 101] width 33 height 6
click at [439, 29] on button "CSV Upload" at bounding box center [443, 28] width 33 height 9
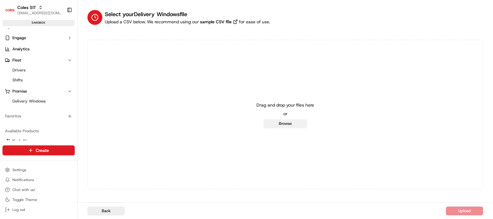
click at [286, 121] on button "Browse" at bounding box center [284, 123] width 43 height 9
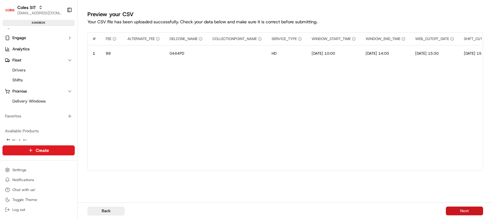
click at [463, 209] on button "Next" at bounding box center [464, 210] width 37 height 9
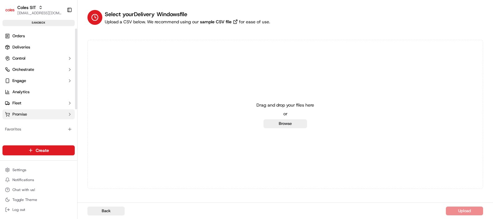
click at [24, 115] on span "Promise" at bounding box center [19, 114] width 15 height 6
click at [24, 125] on span "Delivery Windows" at bounding box center [28, 124] width 33 height 6
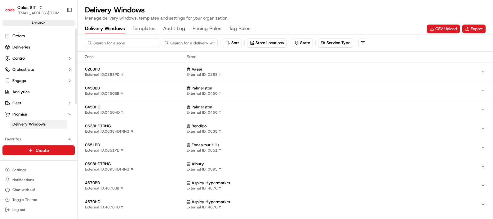
click at [113, 39] on input at bounding box center [122, 42] width 74 height 9
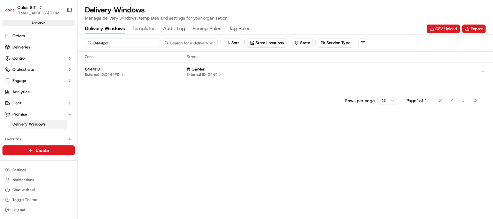
type input "0444pd"
click at [125, 72] on div "0444PD External ID: 0444PD" at bounding box center [134, 71] width 99 height 11
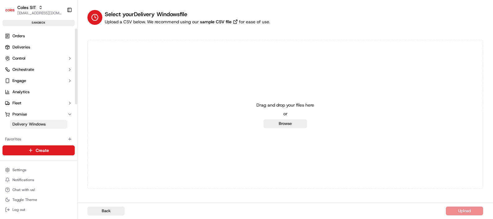
click at [28, 126] on span "Delivery Windows" at bounding box center [28, 124] width 33 height 6
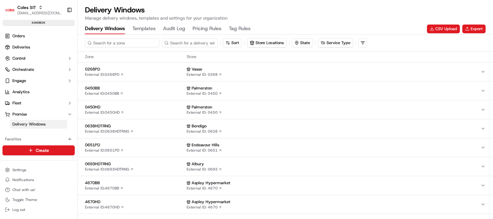
click at [106, 41] on input at bounding box center [122, 42] width 74 height 9
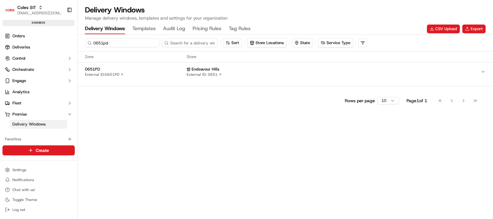
type input "0651pd"
click at [139, 67] on span "0651PD" at bounding box center [134, 69] width 99 height 6
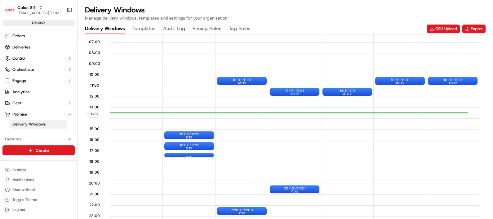
scroll to position [194, 0]
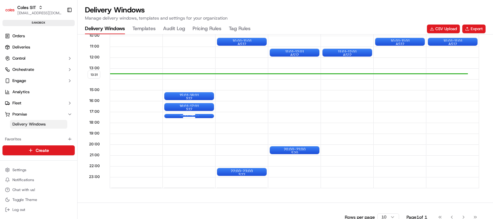
click at [189, 116] on div at bounding box center [189, 114] width 25 height 8
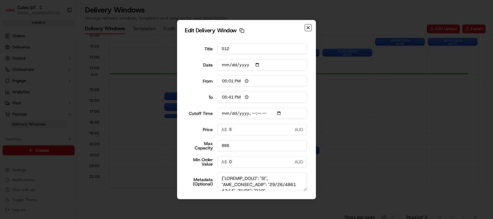
click at [310, 26] on icon "button" at bounding box center [308, 27] width 5 height 5
type input "13:32"
type input "14:32"
type input "[DATE]T11:40"
type input "0"
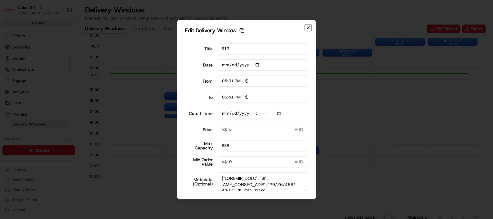
type input "0"
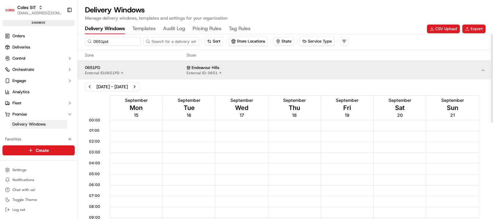
scroll to position [0, 0]
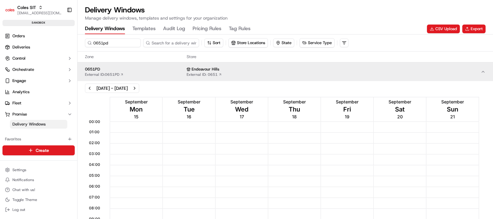
click at [239, 113] on div "September Wed 17" at bounding box center [241, 109] width 52 height 24
click at [249, 113] on div "September Wed 17" at bounding box center [241, 109] width 52 height 24
click at [252, 109] on div "September Wed 17" at bounding box center [241, 109] width 52 height 24
click at [246, 109] on span "Wed" at bounding box center [241, 109] width 13 height 9
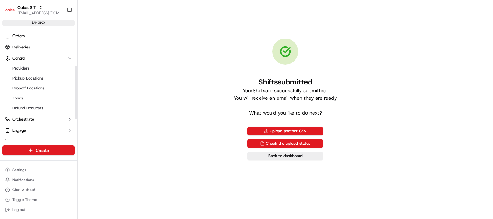
scroll to position [77, 0]
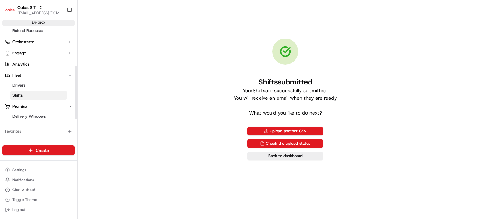
click at [29, 95] on link "Shifts" at bounding box center [38, 95] width 57 height 9
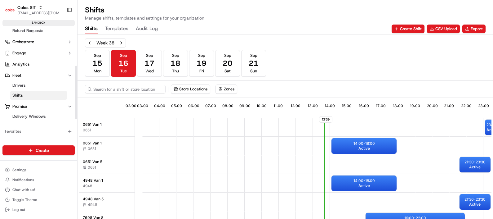
scroll to position [0, 56]
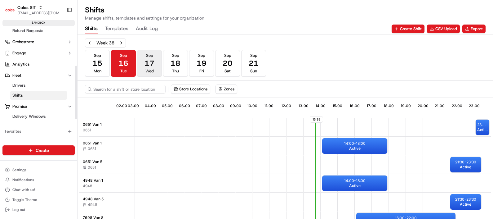
click at [154, 64] on button "[DATE] Wed" at bounding box center [149, 63] width 25 height 27
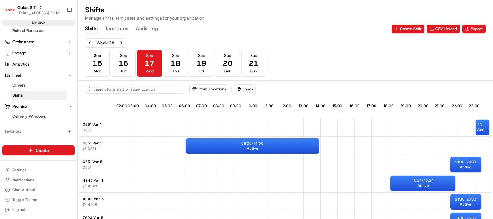
click at [150, 86] on input at bounding box center [134, 89] width 99 height 9
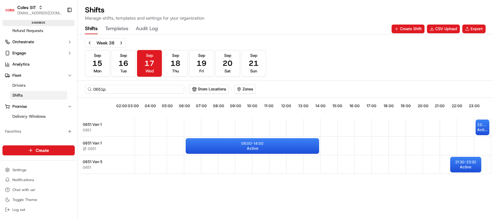
scroll to position [0, 53]
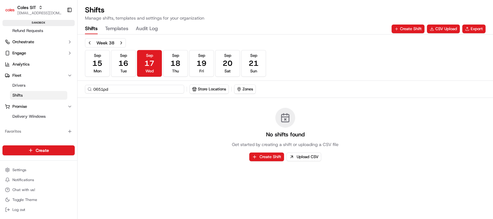
type input "0651pd"
click at [449, 29] on button "CSV Upload" at bounding box center [443, 28] width 33 height 9
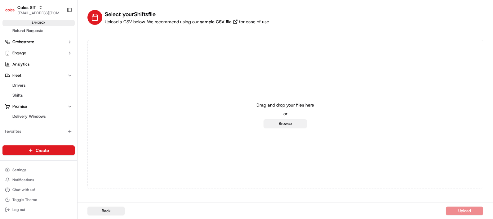
click at [286, 122] on button "Browse" at bounding box center [284, 123] width 43 height 9
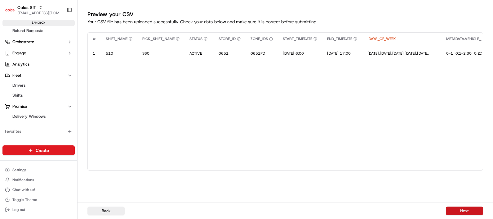
click at [476, 208] on button "Next" at bounding box center [464, 210] width 37 height 9
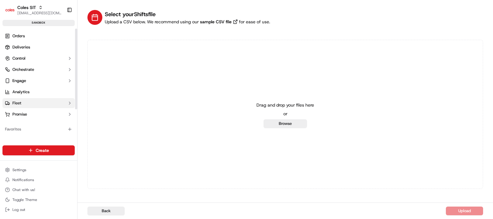
click at [24, 105] on button "Fleet" at bounding box center [38, 103] width 72 height 10
click at [23, 121] on link "Shifts" at bounding box center [38, 122] width 57 height 9
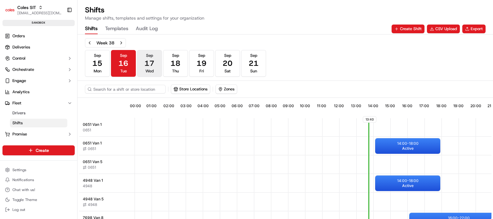
click at [142, 64] on button "[DATE] Wed" at bounding box center [149, 63] width 25 height 27
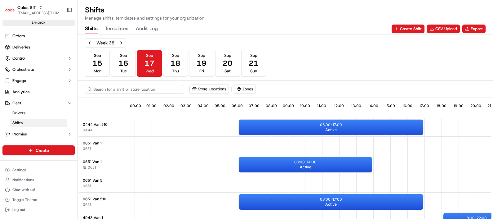
click at [133, 93] on input at bounding box center [134, 89] width 99 height 9
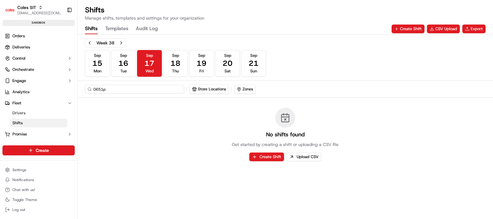
type input "0651pd"
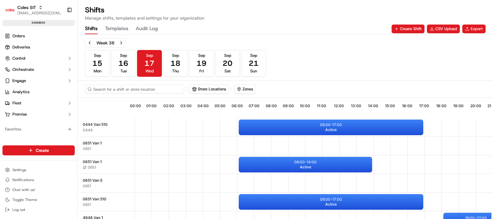
click at [130, 88] on input at bounding box center [134, 89] width 99 height 9
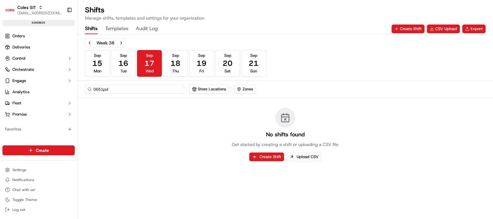
click at [165, 91] on input "0651pd" at bounding box center [134, 89] width 99 height 9
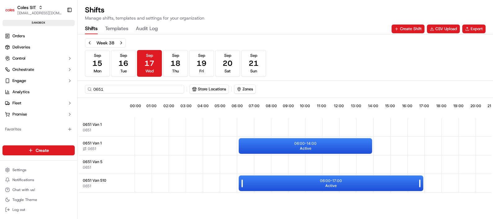
type input "0651"
click at [282, 180] on div "06:00 - 17:00 Active" at bounding box center [331, 182] width 184 height 15
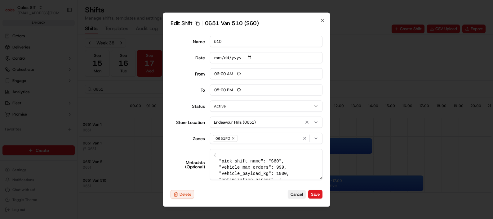
click at [323, 177] on div "Edit Shift Copy sft_LHzkkCaQYtomTzPM6DA34z 0651 Van 510 (S60) Name 510 Date [DA…" at bounding box center [246, 109] width 167 height 194
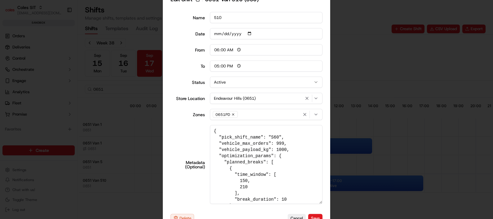
drag, startPoint x: 320, startPoint y: 177, endPoint x: 322, endPoint y: 227, distance: 50.0
click at [322, 218] on html "Coles SIT [EMAIL_ADDRESS][DOMAIN_NAME] Toggle Sidebar sandbox Orders Deliveries…" at bounding box center [246, 109] width 493 height 219
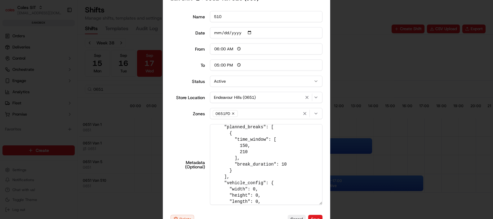
scroll to position [77, 0]
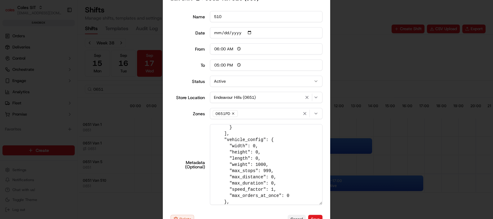
click at [299, 217] on button "Cancel" at bounding box center [297, 219] width 18 height 9
type input "14:00"
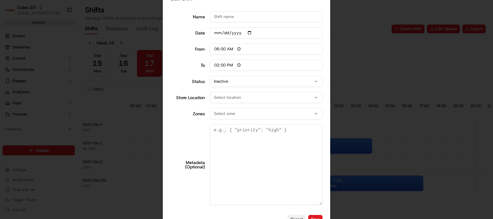
scroll to position [0, 0]
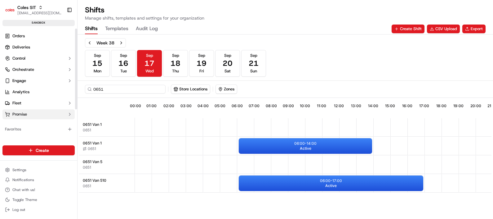
click at [21, 111] on span "Promise" at bounding box center [19, 114] width 15 height 6
click at [24, 126] on span "Delivery Windows" at bounding box center [28, 124] width 33 height 6
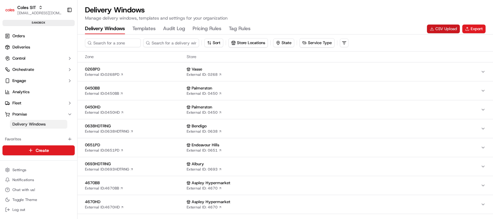
click at [443, 27] on button "CSV Upload" at bounding box center [443, 28] width 33 height 9
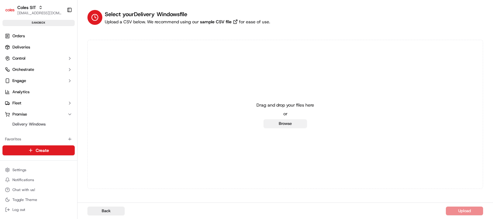
click at [281, 122] on button "Browse" at bounding box center [284, 123] width 43 height 9
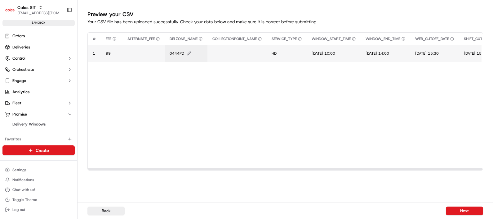
click at [189, 53] on icon "Edit DELZONE_NAME value" at bounding box center [189, 53] width 4 height 4
click at [185, 47] on input "0444PD" at bounding box center [207, 46] width 69 height 11
type input "0651PD"
click at [237, 49] on button at bounding box center [237, 46] width 9 height 11
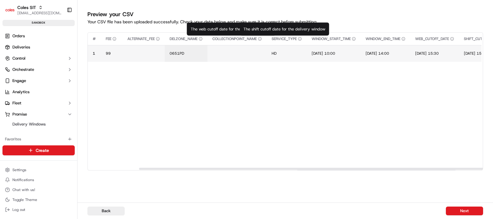
scroll to position [0, 226]
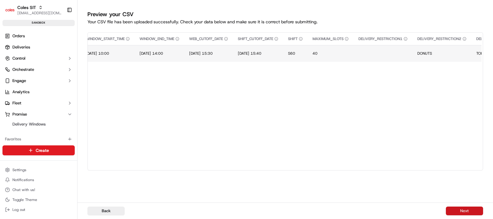
click at [463, 208] on button "Next" at bounding box center [464, 210] width 37 height 9
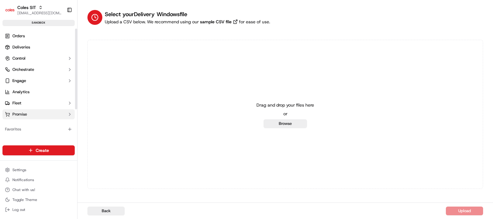
click at [29, 116] on button "Promise" at bounding box center [38, 114] width 72 height 10
click at [29, 123] on span "Delivery Windows" at bounding box center [28, 124] width 33 height 6
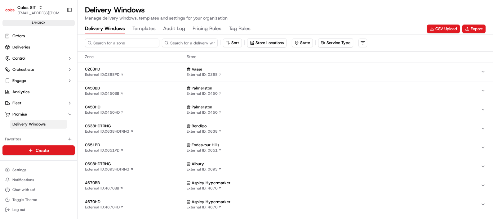
click at [113, 45] on input at bounding box center [122, 42] width 74 height 9
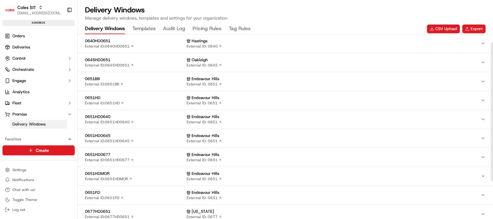
scroll to position [60, 0]
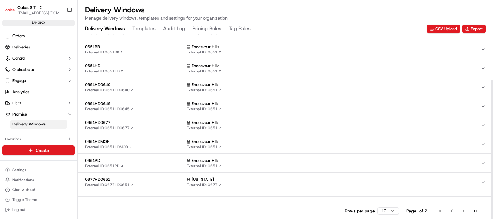
type input "0651"
click at [144, 165] on div "0651PD External ID: 0651PD" at bounding box center [134, 162] width 99 height 11
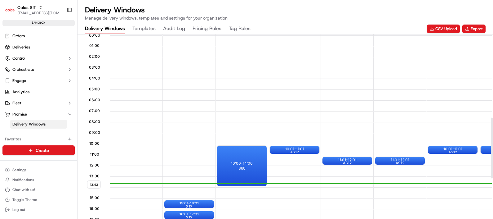
scroll to position [254, 0]
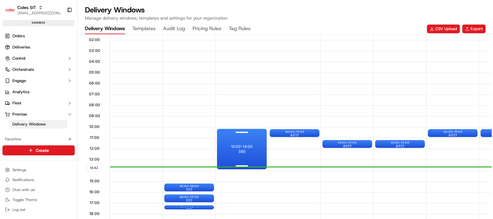
click at [254, 145] on div "10:00 - 14:00 S60" at bounding box center [242, 149] width 50 height 40
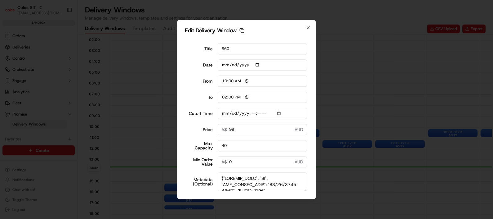
scroll to position [18, 0]
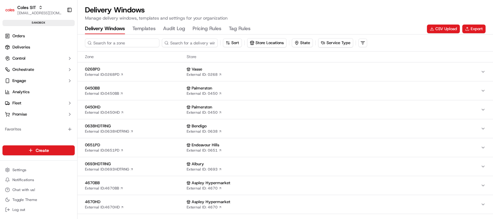
click at [112, 42] on input at bounding box center [122, 42] width 74 height 9
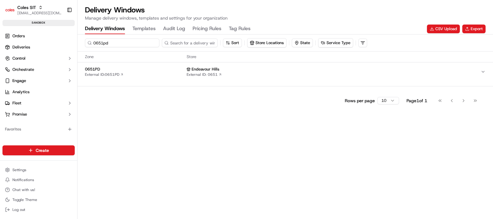
type input "0651pd"
click at [168, 70] on span "0651PD" at bounding box center [134, 69] width 99 height 6
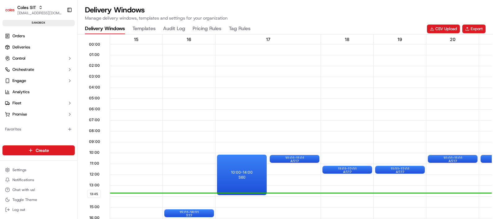
scroll to position [0, 0]
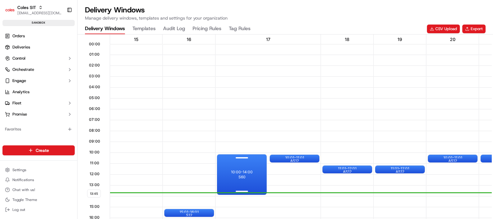
click at [259, 169] on div "10:00 - 14:00 S60" at bounding box center [242, 174] width 50 height 40
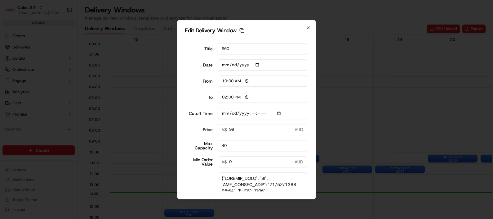
drag, startPoint x: 297, startPoint y: 189, endPoint x: 299, endPoint y: 221, distance: 32.3
click at [299, 218] on html "Coles SIT poonam.yadav@coles.com.au Toggle Sidebar sandbox Orders Deliveries Co…" at bounding box center [246, 109] width 493 height 219
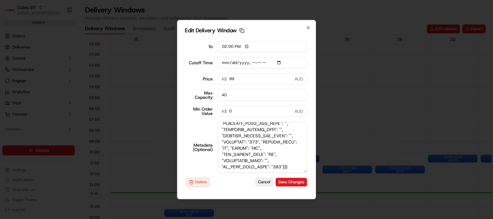
scroll to position [562, 0]
type input "2025-09-16T15:40"
click at [310, 27] on icon "button" at bounding box center [308, 27] width 5 height 5
type input "2025-09-16"
type input "13:46"
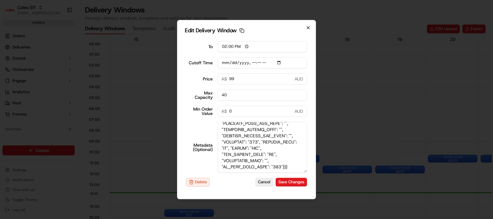
type input "14:46"
type input "2025-09-16T15:40"
type input "0"
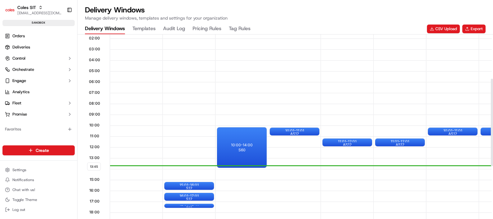
scroll to position [116, 0]
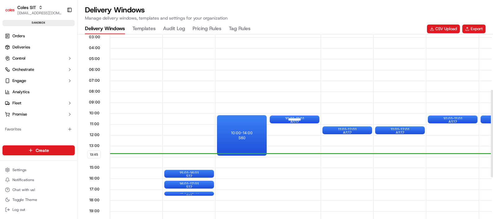
click at [307, 117] on div at bounding box center [294, 119] width 25 height 8
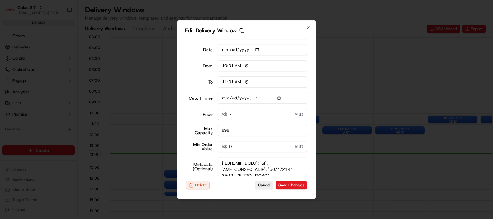
scroll to position [18, 0]
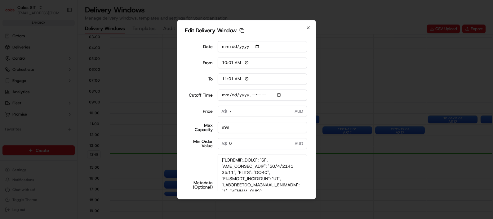
drag, startPoint x: 298, startPoint y: 171, endPoint x: 304, endPoint y: 191, distance: 20.9
click at [302, 211] on body "Coles SIT poonam.yadav@coles.com.au Toggle Sidebar sandbox Orders Deliveries Co…" at bounding box center [246, 109] width 493 height 219
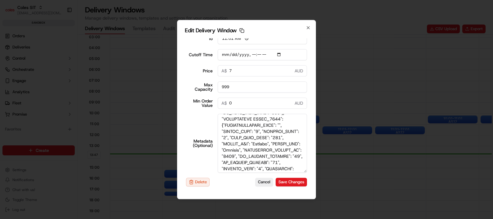
scroll to position [341, 0]
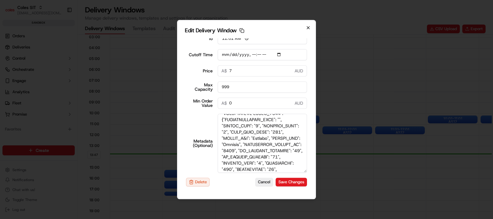
type input "2025-09-16T11:40"
click at [307, 26] on icon "button" at bounding box center [308, 27] width 5 height 5
type input "2025-09-16"
type input "13:47"
type input "14:47"
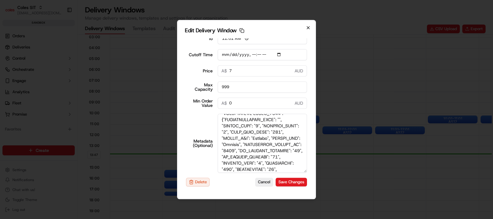
type input "2025-09-16T11:40"
type input "0"
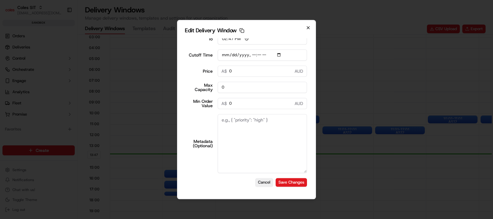
scroll to position [0, 0]
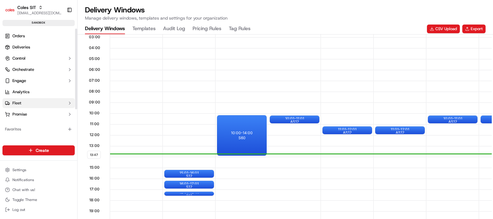
click at [21, 104] on button "Fleet" at bounding box center [38, 103] width 72 height 10
click at [21, 124] on span "Shifts" at bounding box center [17, 123] width 10 height 6
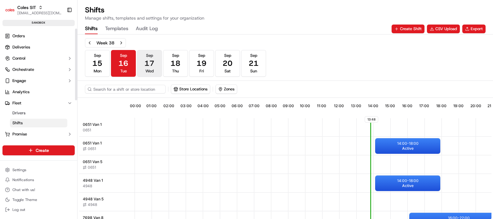
click at [154, 68] on span "17" at bounding box center [149, 63] width 10 height 10
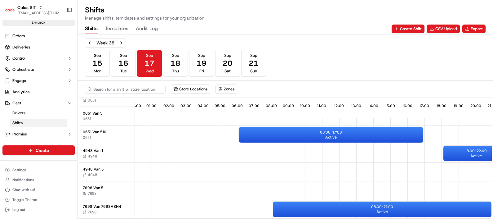
scroll to position [77, 0]
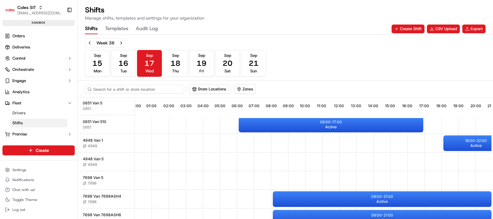
drag, startPoint x: 136, startPoint y: 91, endPoint x: 134, endPoint y: 97, distance: 6.7
click at [135, 93] on div "Store Locations Zones" at bounding box center [285, 88] width 400 height 9
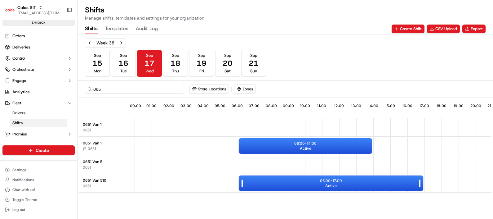
type input "065"
click at [330, 180] on p "06:00 - 17:00" at bounding box center [331, 180] width 22 height 5
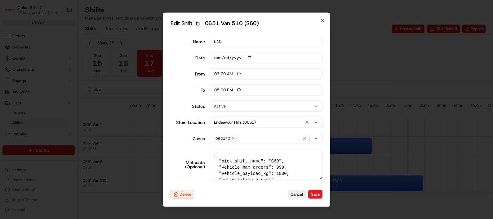
click at [324, 16] on div "Edit Shift Copy sft_LHzkkCaQYtomTzPM6DA34z 0651 Van 510 (S60) Name 510 Date 202…" at bounding box center [246, 109] width 167 height 194
click at [324, 21] on icon "button" at bounding box center [322, 20] width 2 height 2
type input "14:00"
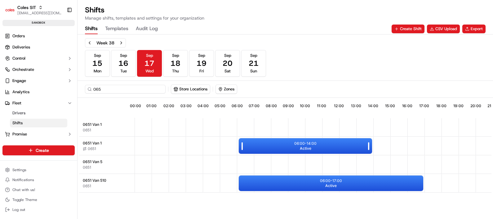
click at [325, 143] on div "06:00 - 14:00 Active" at bounding box center [305, 145] width 133 height 15
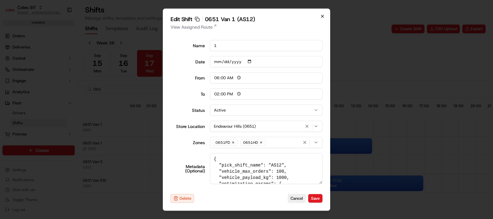
click at [324, 15] on icon "button" at bounding box center [322, 16] width 5 height 5
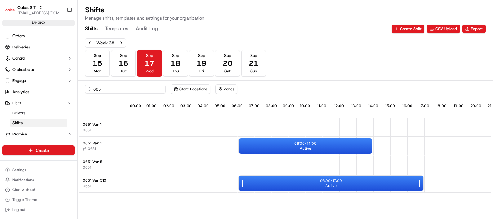
click at [338, 183] on div "06:00 - 17:00 Active" at bounding box center [331, 182] width 184 height 15
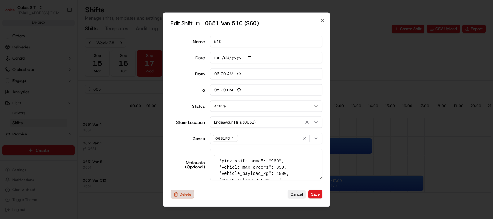
click at [184, 192] on button "Delete" at bounding box center [182, 193] width 24 height 9
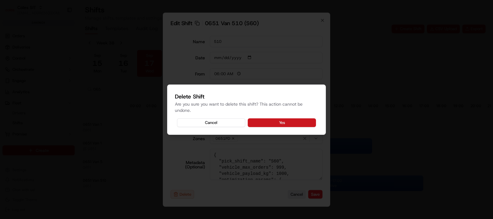
click at [281, 120] on button "Yes" at bounding box center [282, 122] width 68 height 9
type input "14:00"
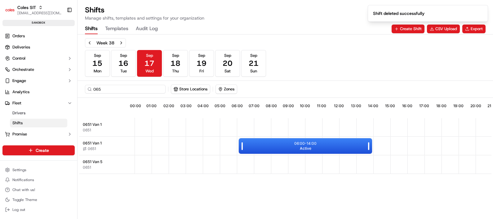
click at [289, 146] on div "06:00 - 14:00 Active" at bounding box center [305, 145] width 133 height 15
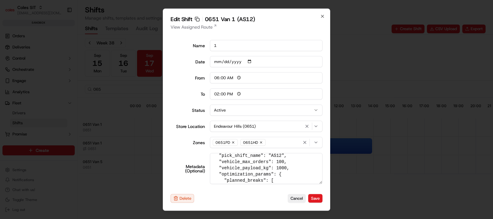
scroll to position [15, 0]
click at [321, 14] on icon "button" at bounding box center [322, 16] width 5 height 5
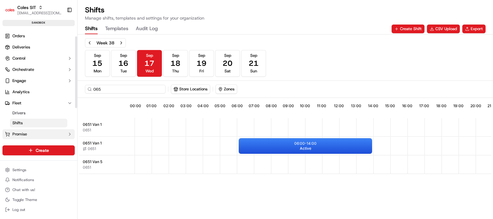
scroll to position [63, 0]
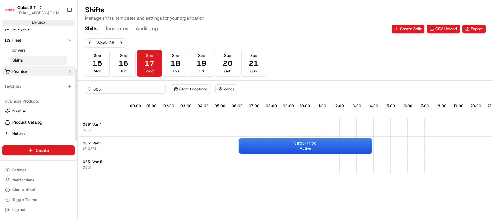
click at [23, 69] on span "Promise" at bounding box center [19, 72] width 15 height 6
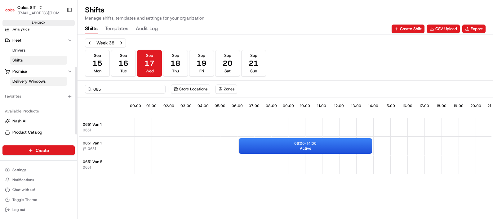
click at [22, 80] on span "Delivery Windows" at bounding box center [28, 81] width 33 height 6
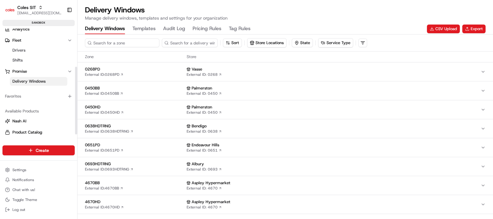
click at [111, 41] on input at bounding box center [122, 42] width 74 height 9
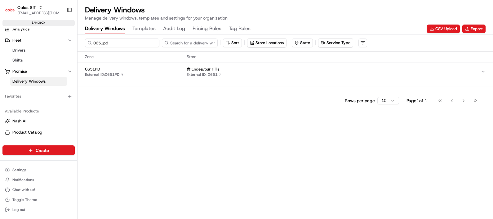
type input "0651pd"
click at [137, 72] on div "0651PD External ID: 0651PD" at bounding box center [134, 71] width 99 height 11
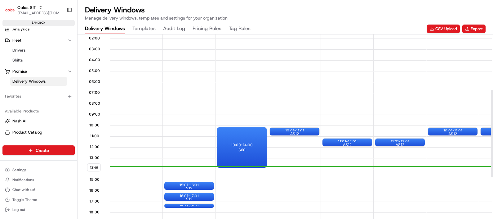
scroll to position [116, 0]
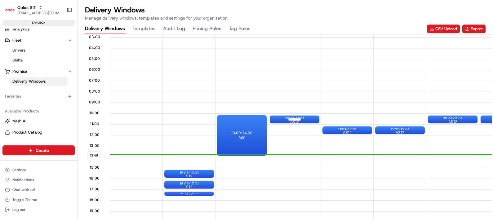
click at [303, 119] on div at bounding box center [294, 119] width 25 height 8
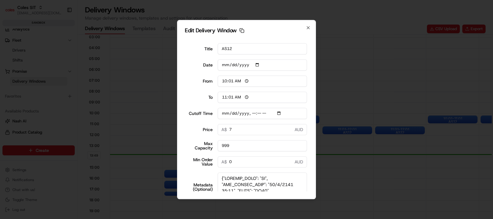
drag, startPoint x: 297, startPoint y: 189, endPoint x: 294, endPoint y: 202, distance: 12.6
click at [297, 207] on body "Coles SIT poonam.yadav@coles.com.au Toggle Sidebar sandbox Orders Deliveries Co…" at bounding box center [246, 109] width 493 height 219
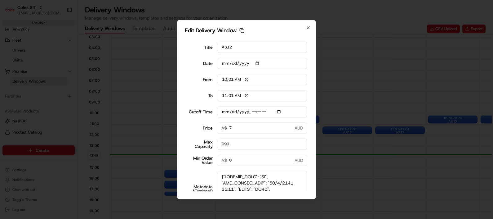
scroll to position [0, 0]
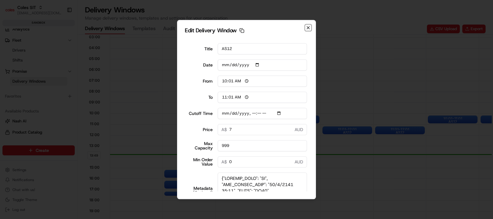
click at [307, 26] on icon "button" at bounding box center [308, 27] width 5 height 5
type input "2025-09-16"
type input "13:49"
type input "14:49"
type input "2025-09-16T11:40"
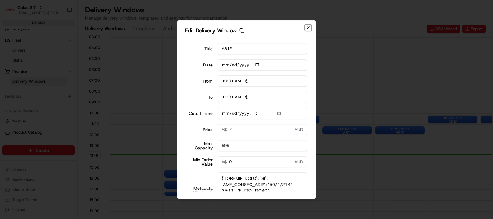
type input "0"
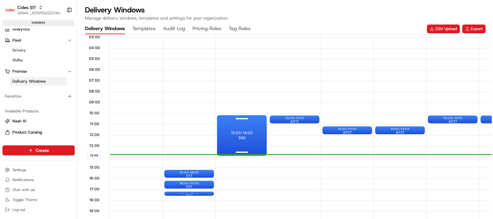
click at [240, 136] on span "S60" at bounding box center [241, 137] width 7 height 5
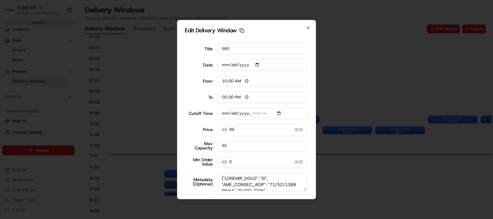
scroll to position [18, 0]
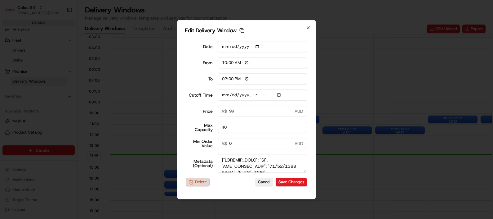
click at [200, 183] on button "Delete" at bounding box center [198, 181] width 24 height 9
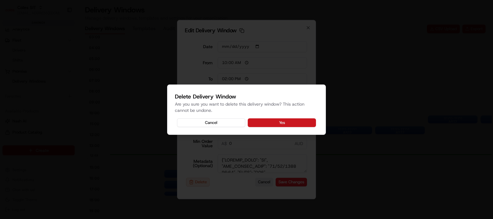
click at [268, 119] on button "Yes" at bounding box center [282, 122] width 68 height 9
type input "2025-09-16T15:40"
type input "2025-09-16"
type input "13:50"
type input "14:50"
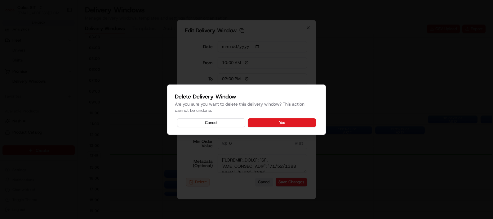
type input "2025-09-16T15:40"
type input "0"
type input "2025-09-16T15:40"
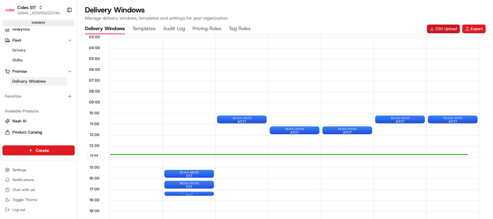
click at [439, 28] on button "CSV Upload" at bounding box center [443, 28] width 33 height 9
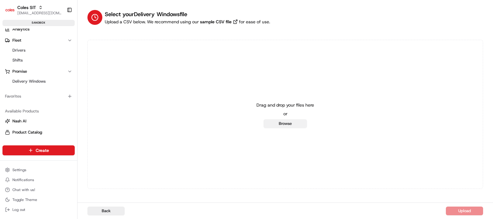
click at [284, 124] on button "Browse" at bounding box center [284, 123] width 43 height 9
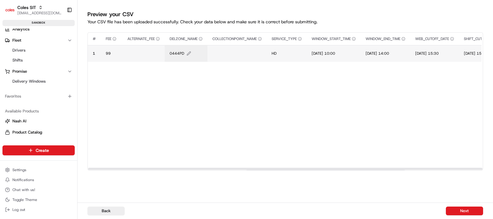
click at [179, 53] on span "0444PD" at bounding box center [177, 53] width 15 height 5
click at [187, 45] on input "0444PD" at bounding box center [207, 46] width 69 height 11
drag, startPoint x: 176, startPoint y: 45, endPoint x: 195, endPoint y: 47, distance: 19.7
click at [195, 47] on input "0651PD" at bounding box center [207, 46] width 69 height 11
type input "0651PD"
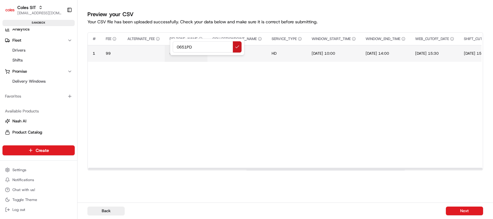
click at [239, 47] on button at bounding box center [237, 46] width 9 height 11
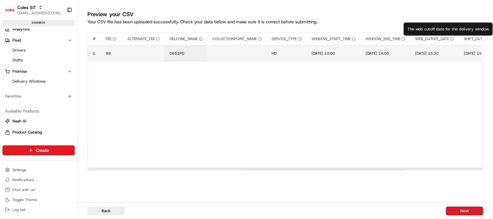
scroll to position [0, 226]
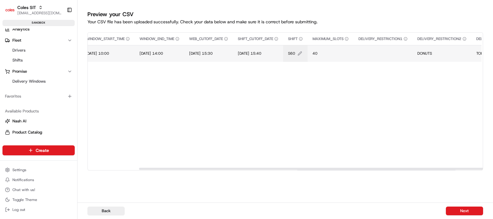
click at [302, 52] on icon "Edit SHIFT value" at bounding box center [300, 53] width 4 height 4
type input "S"
type input "AS12"
click at [365, 48] on button at bounding box center [363, 46] width 9 height 11
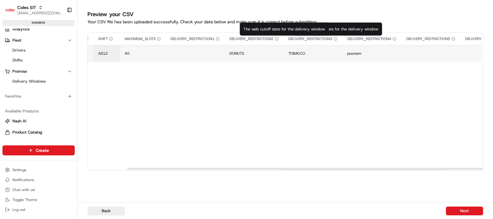
scroll to position [0, 173]
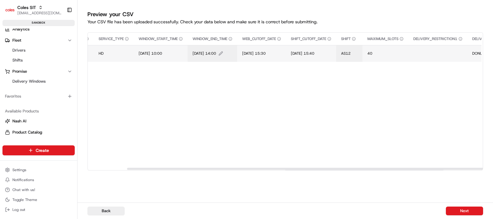
click at [223, 53] on icon "Edit WINDOW_END_TIME value" at bounding box center [221, 53] width 4 height 4
click at [233, 46] on input "17/09/2025 14:00" at bounding box center [232, 46] width 69 height 11
type input "17/09/2025 13:00"
click at [262, 48] on button at bounding box center [263, 46] width 9 height 11
click at [456, 209] on button "Next" at bounding box center [464, 210] width 37 height 9
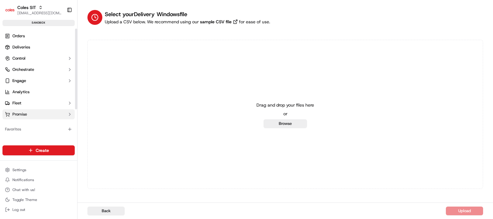
click at [25, 114] on span "Promise" at bounding box center [19, 114] width 15 height 6
click at [24, 124] on span "Delivery Windows" at bounding box center [28, 124] width 33 height 6
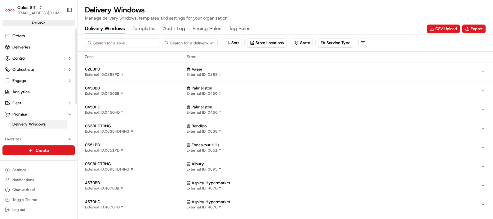
click at [128, 40] on input at bounding box center [122, 42] width 74 height 9
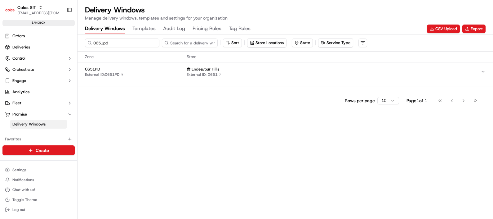
type input "0651pd"
click at [132, 69] on span "0651PD" at bounding box center [134, 69] width 99 height 6
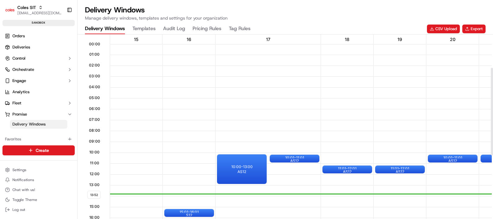
scroll to position [77, 0]
click at [242, 169] on span "AS12" at bounding box center [241, 171] width 9 height 5
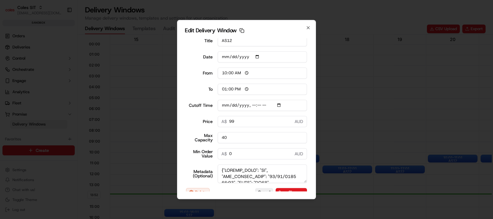
scroll to position [14, 0]
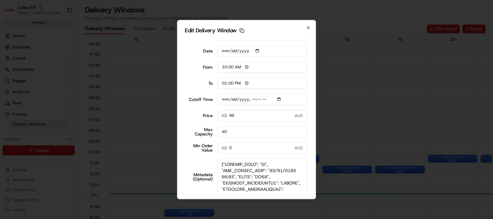
drag, startPoint x: 298, startPoint y: 174, endPoint x: 298, endPoint y: 192, distance: 18.3
click at [298, 192] on div "Edit Delivery Window Copy dlw_RBPkAvWSXmTMYuXFYj6U2Q_00:00_03:00 Title AS12 Dat…" at bounding box center [246, 109] width 139 height 179
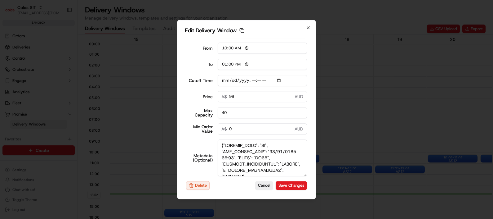
scroll to position [36, 0]
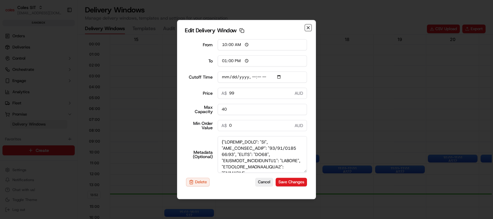
click at [308, 26] on icon "button" at bounding box center [308, 27] width 5 height 5
type input "[DATE]"
type input "13:53"
type input "14:53"
type input "[DATE]T15:40"
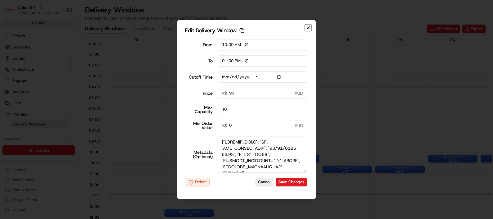
type input "0"
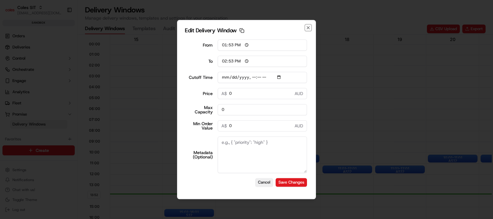
scroll to position [36, 0]
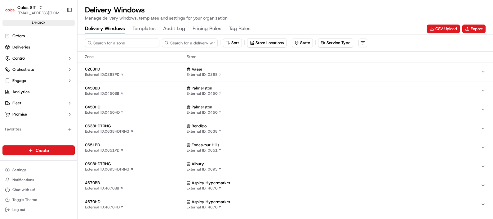
click at [103, 43] on input at bounding box center [122, 42] width 74 height 9
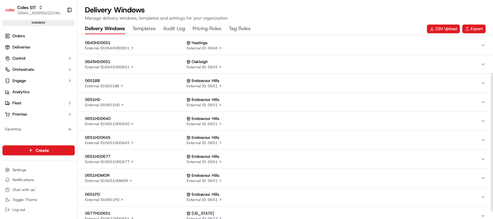
scroll to position [60, 0]
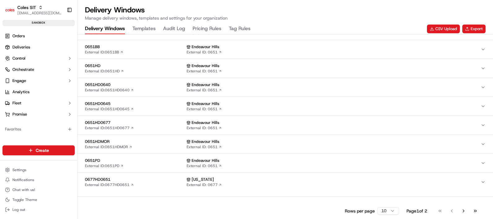
type input "0651"
click at [165, 165] on div "0651PD External ID: 0651PD" at bounding box center [134, 162] width 99 height 11
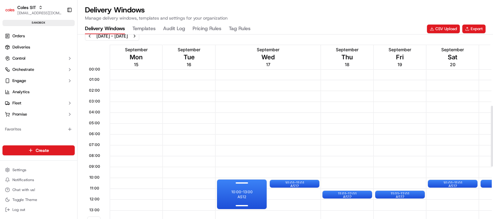
scroll to position [215, 0]
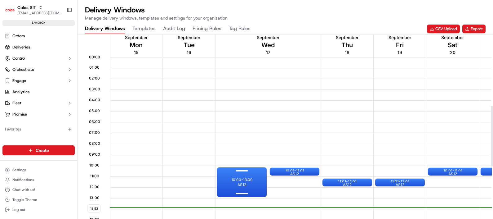
click at [241, 177] on p "10:00 - 13:00" at bounding box center [241, 179] width 21 height 5
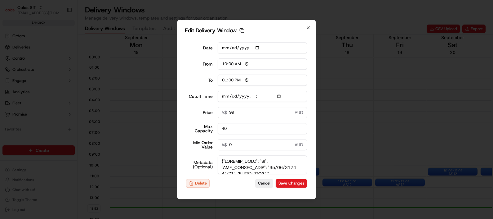
scroll to position [18, 0]
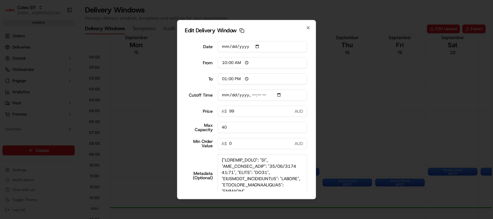
drag, startPoint x: 298, startPoint y: 171, endPoint x: 306, endPoint y: 195, distance: 25.7
click at [306, 195] on div "Edit Delivery Window Copy dlw_RBPkAvWSXmTMYuXFYj6U2Q_00:00_03:00 Title AS12 Dat…" at bounding box center [246, 109] width 139 height 179
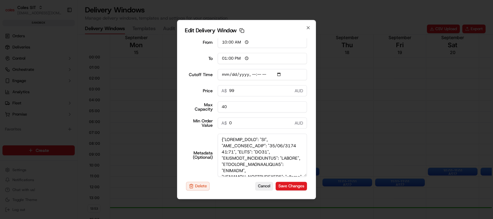
scroll to position [40, 0]
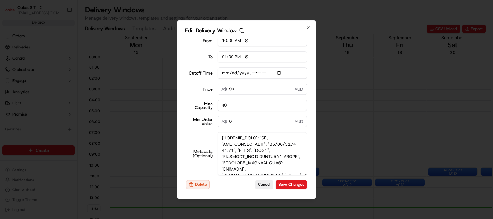
drag, startPoint x: 226, startPoint y: 139, endPoint x: 262, endPoint y: 141, distance: 36.0
click at [262, 141] on textarea "Metadata (Optional)" at bounding box center [263, 153] width 90 height 43
type input "2025-09-16T15:40"
click at [310, 27] on icon "button" at bounding box center [308, 27] width 5 height 5
type input "2025-09-16"
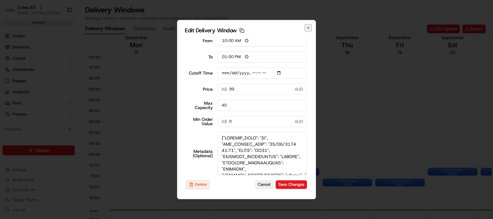
type input "14:08"
type input "15:08"
type input "2025-09-16T15:40"
type input "0"
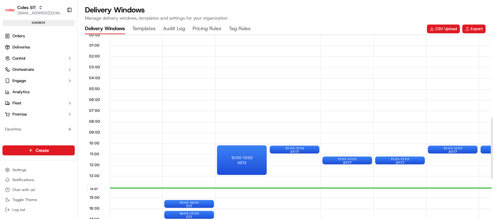
scroll to position [254, 0]
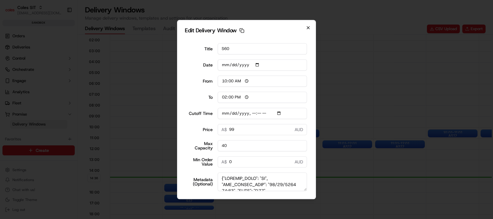
scroll to position [0, 0]
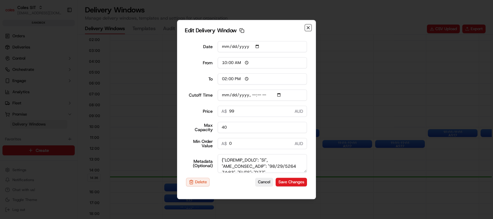
click at [307, 27] on icon "button" at bounding box center [308, 27] width 5 height 5
type input "[DATE]"
type input "14:38"
type input "15:38"
type input "[DATE]T15:40"
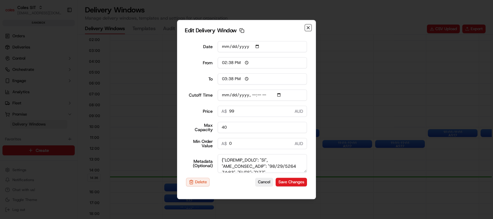
type input "0"
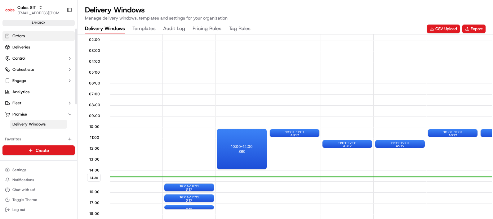
click at [27, 36] on link "Orders" at bounding box center [38, 36] width 72 height 10
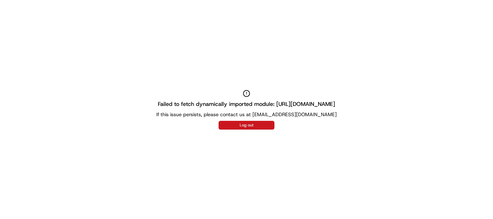
click at [249, 124] on button "Log out" at bounding box center [247, 125] width 56 height 9
